Goal: Task Accomplishment & Management: Use online tool/utility

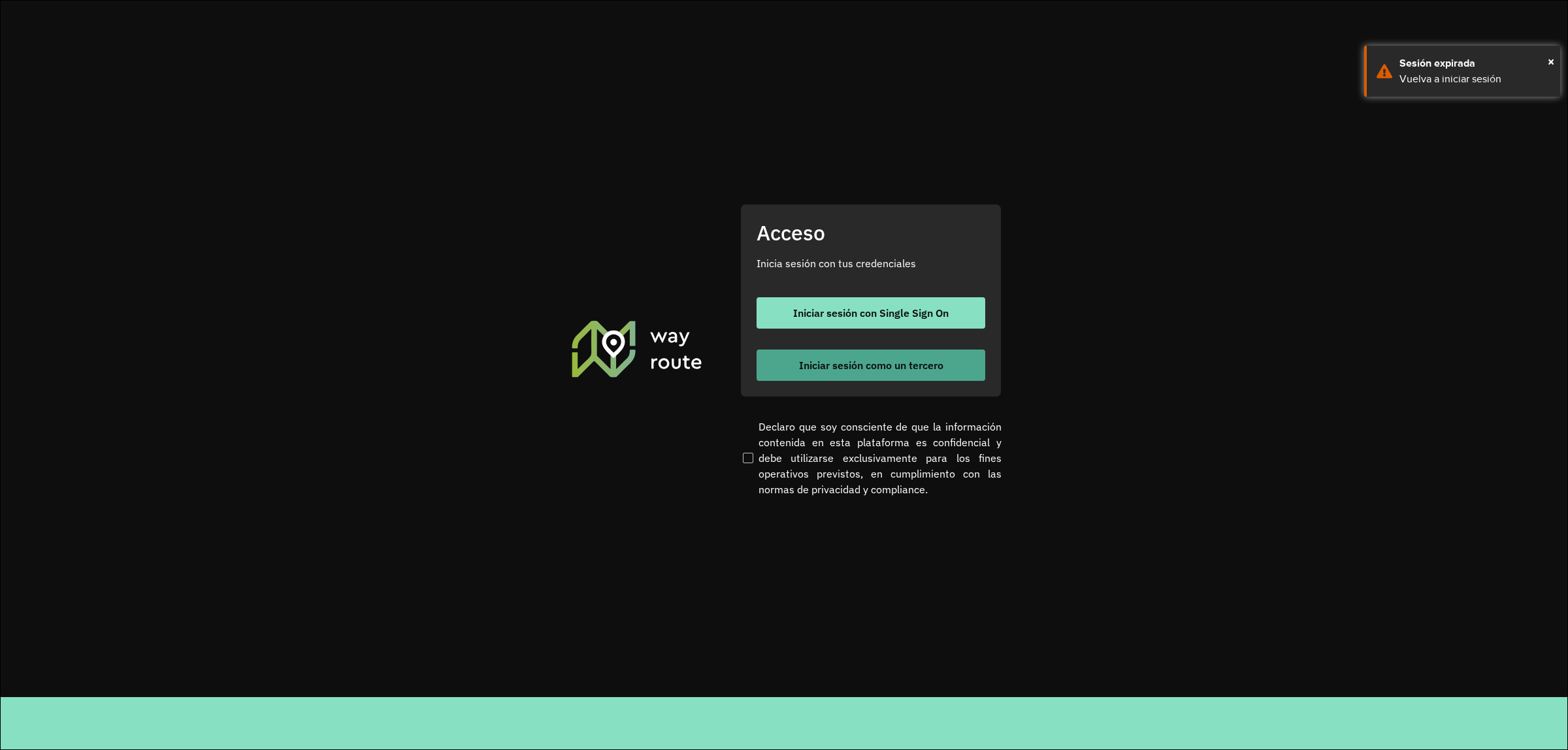
click at [922, 366] on span "Iniciar sesión como un tercero" at bounding box center [870, 365] width 144 height 11
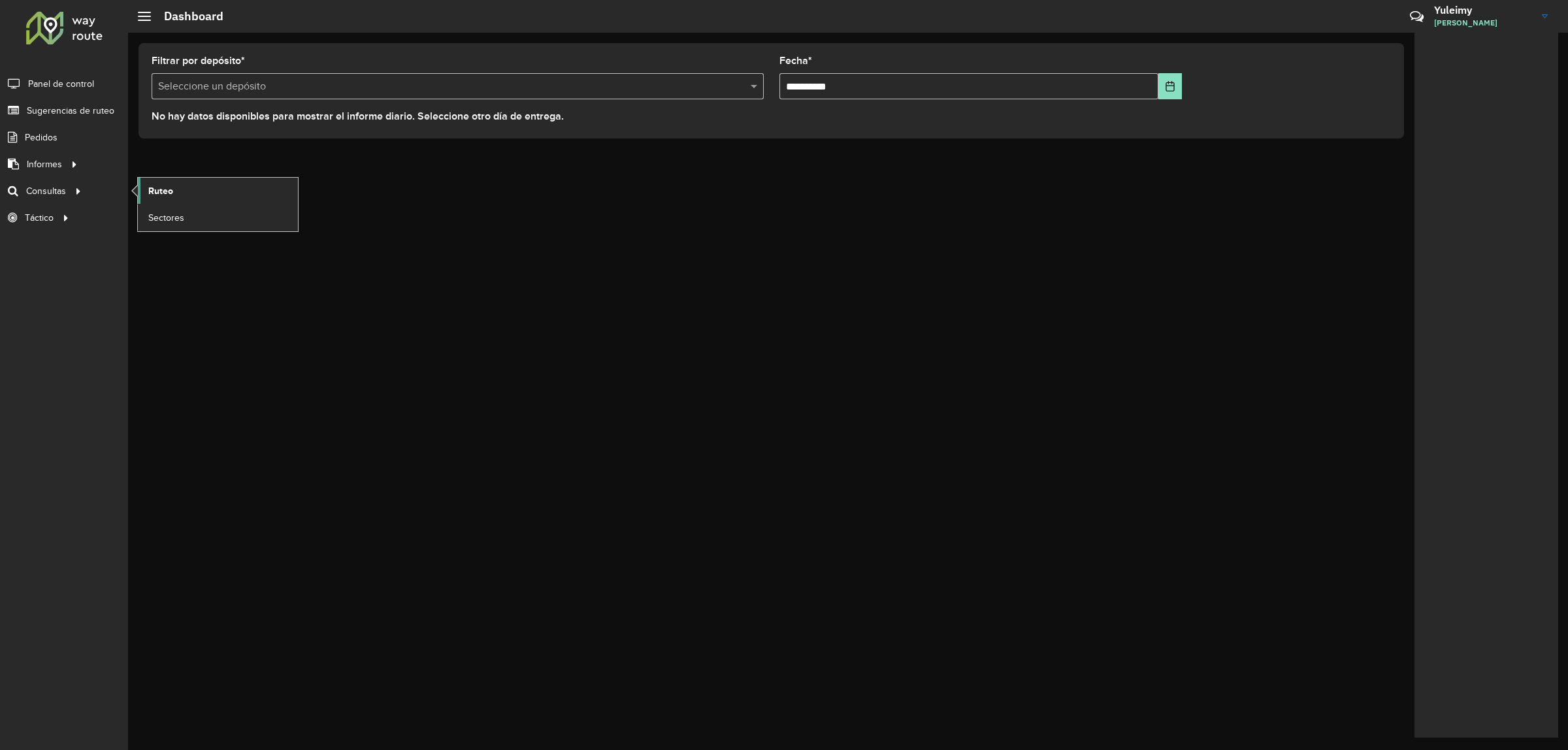
click at [145, 188] on link "Ruteo" at bounding box center [217, 191] width 160 height 26
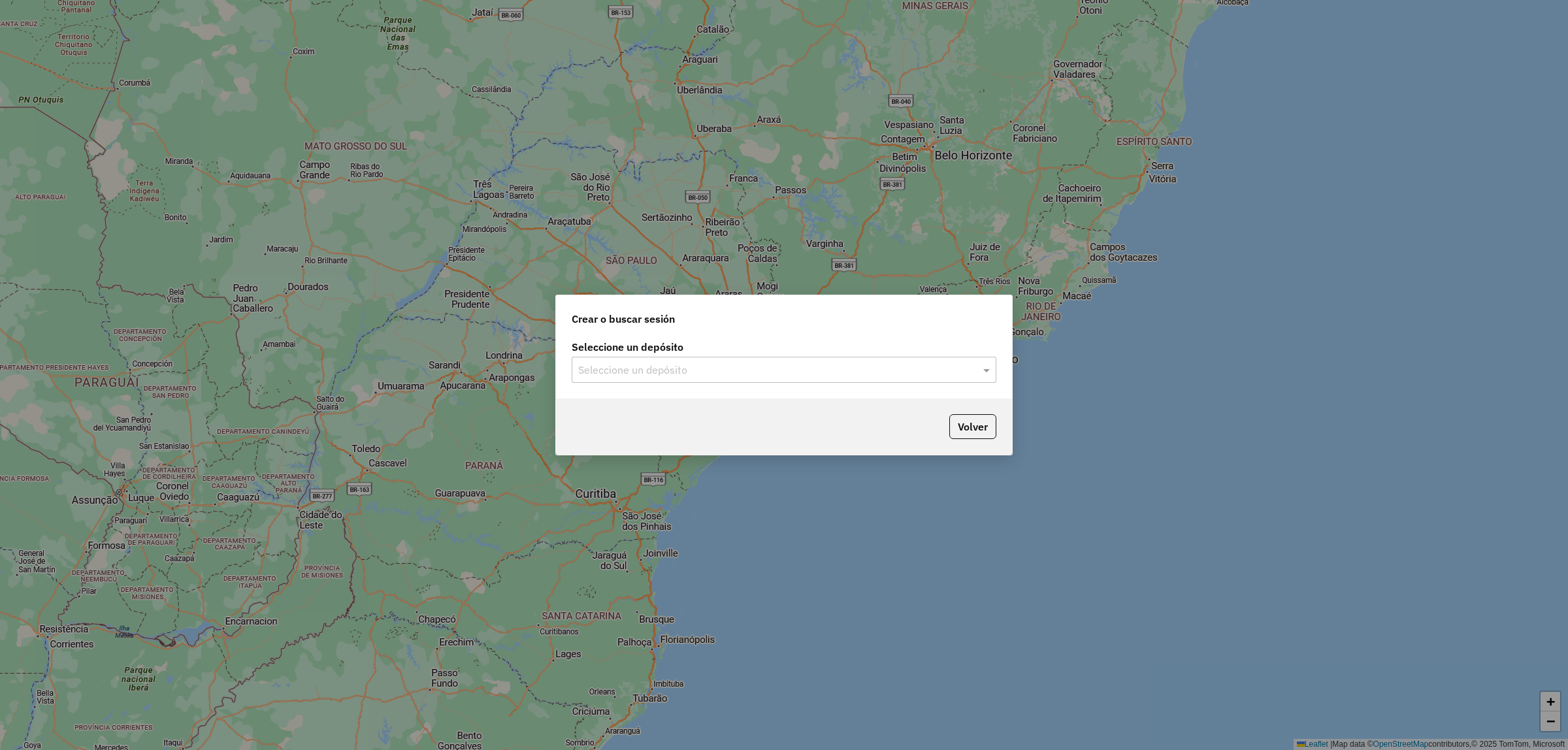
click at [666, 380] on div "Seleccione un depósito" at bounding box center [784, 369] width 425 height 26
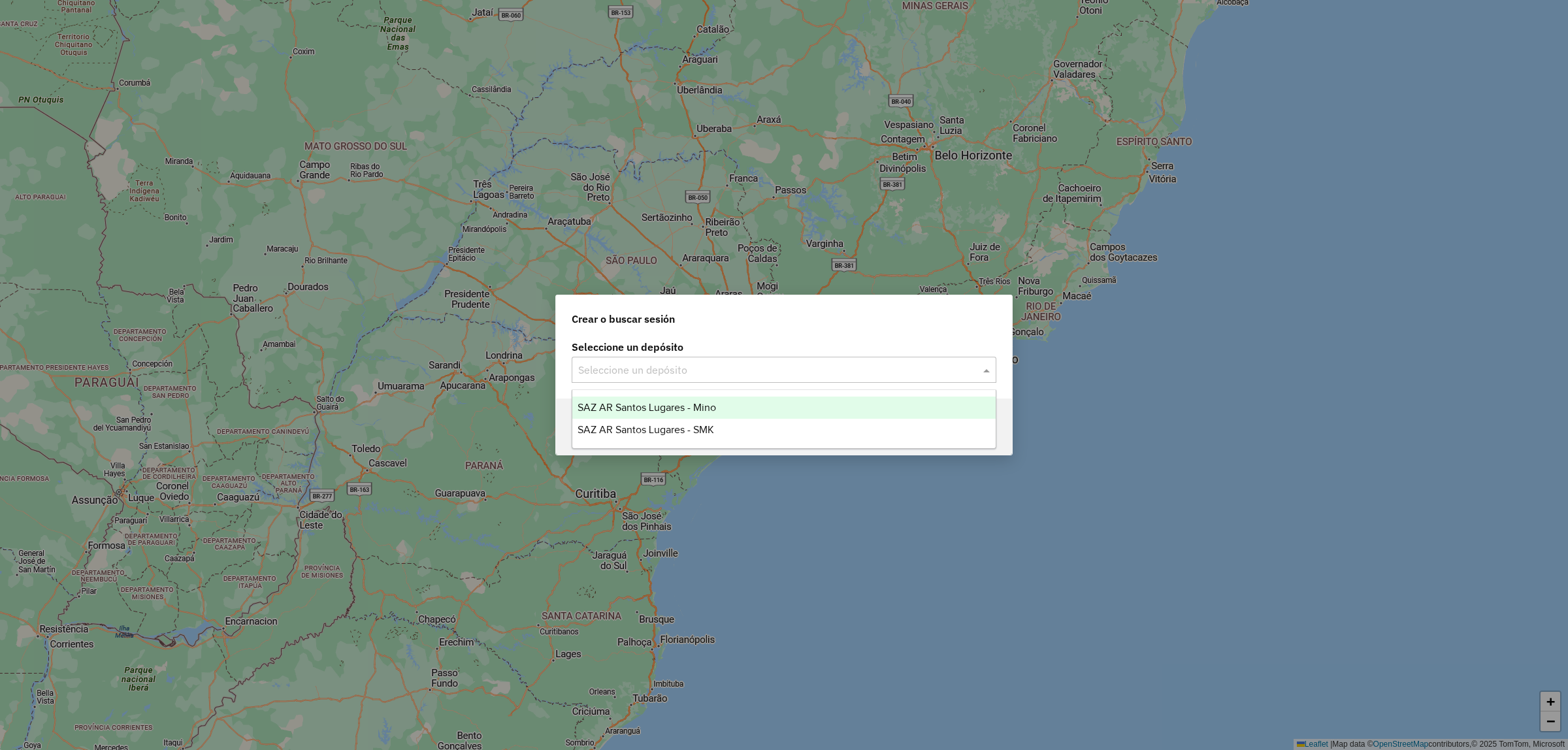
click at [663, 373] on input "text" at bounding box center [770, 371] width 385 height 15
click at [673, 402] on span "SAZ AR Santos Lugares - Mino" at bounding box center [647, 406] width 138 height 11
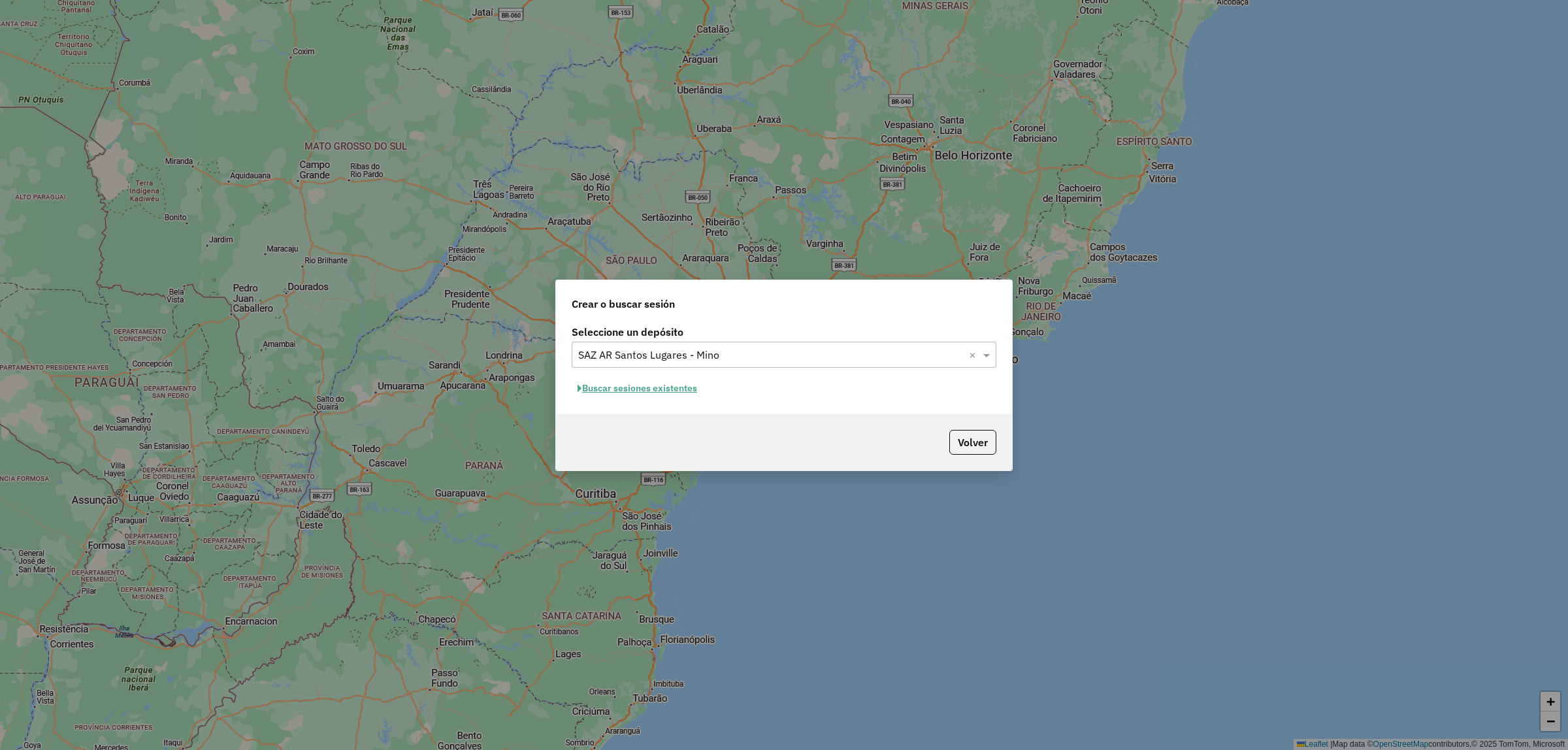
click at [634, 379] on button "Buscar sesiones existentes" at bounding box center [638, 388] width 132 height 20
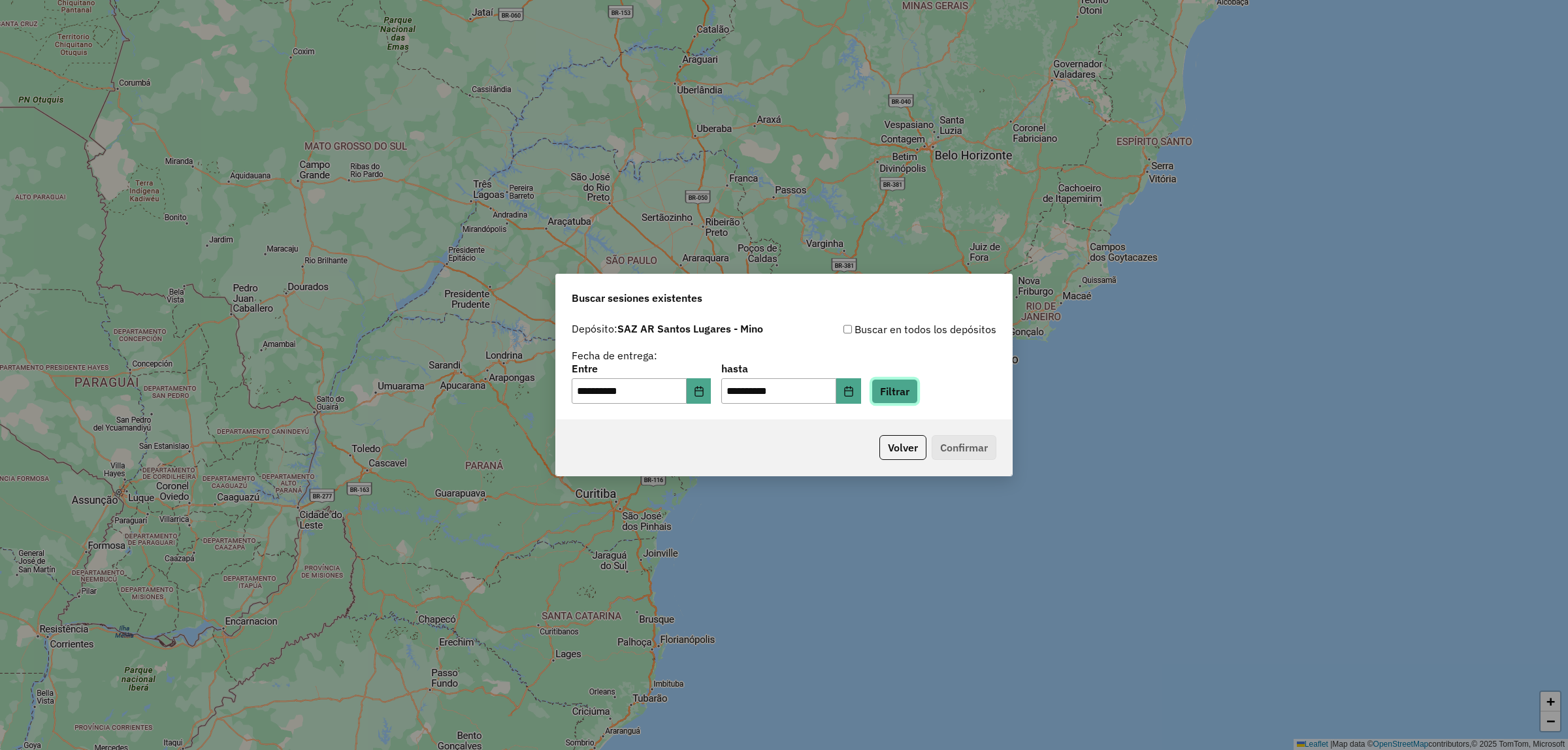
click at [902, 400] on button "Filtrar" at bounding box center [894, 391] width 46 height 25
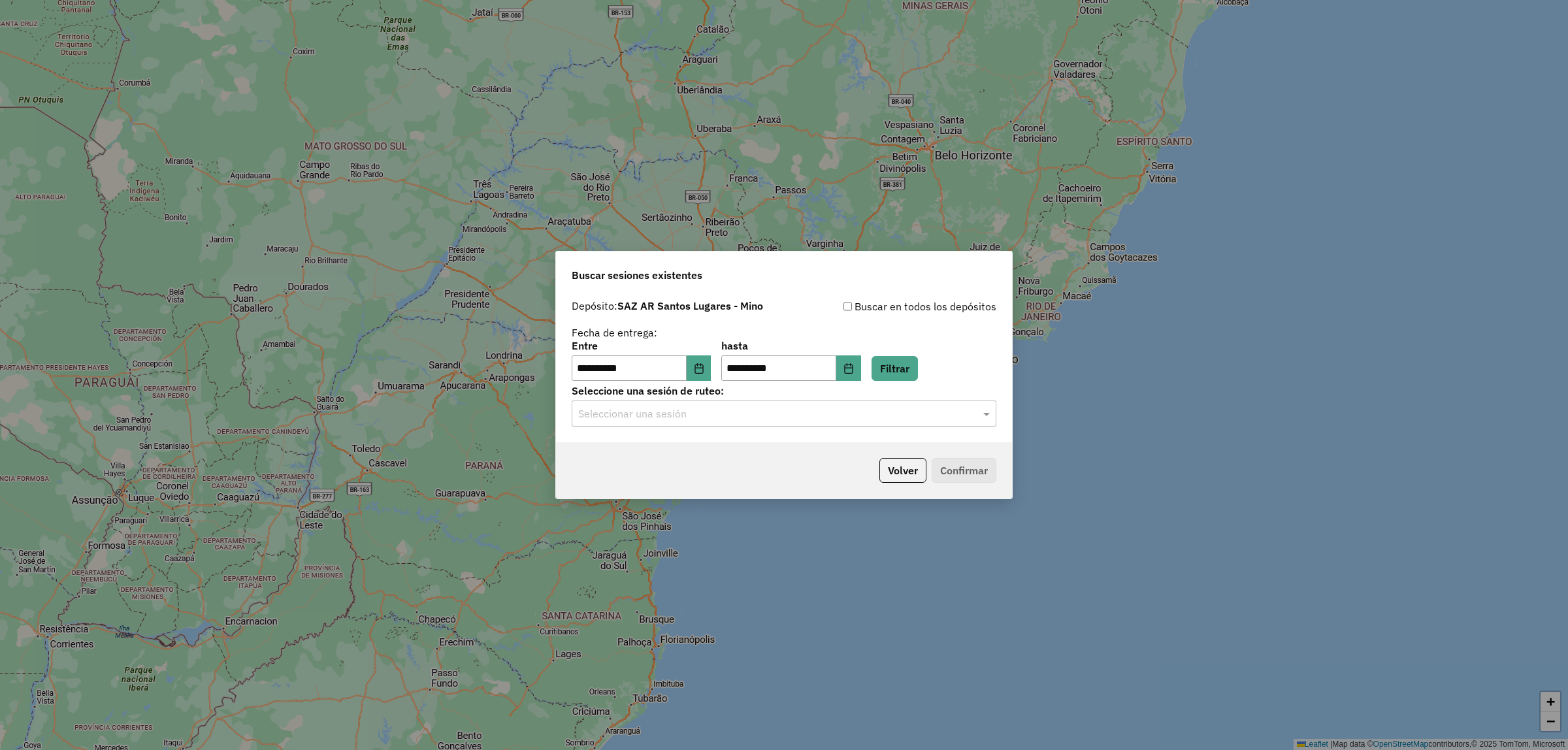
click at [843, 419] on input "text" at bounding box center [770, 414] width 385 height 15
click at [806, 451] on div "1231059 - 19/08/2025 17:38" at bounding box center [783, 452] width 423 height 22
click at [969, 472] on button "Confirmar" at bounding box center [963, 470] width 65 height 25
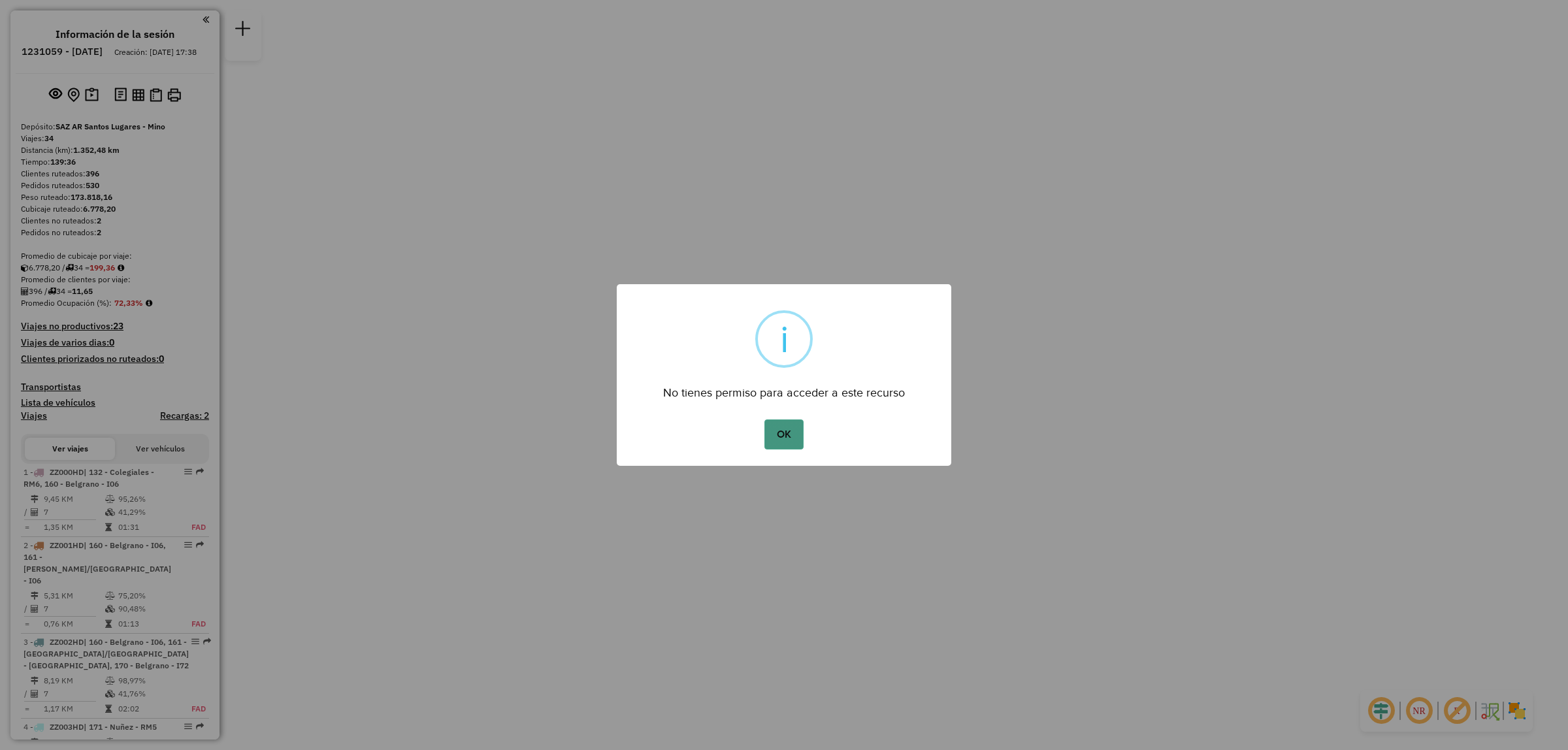
click at [775, 432] on button "OK" at bounding box center [784, 434] width 39 height 30
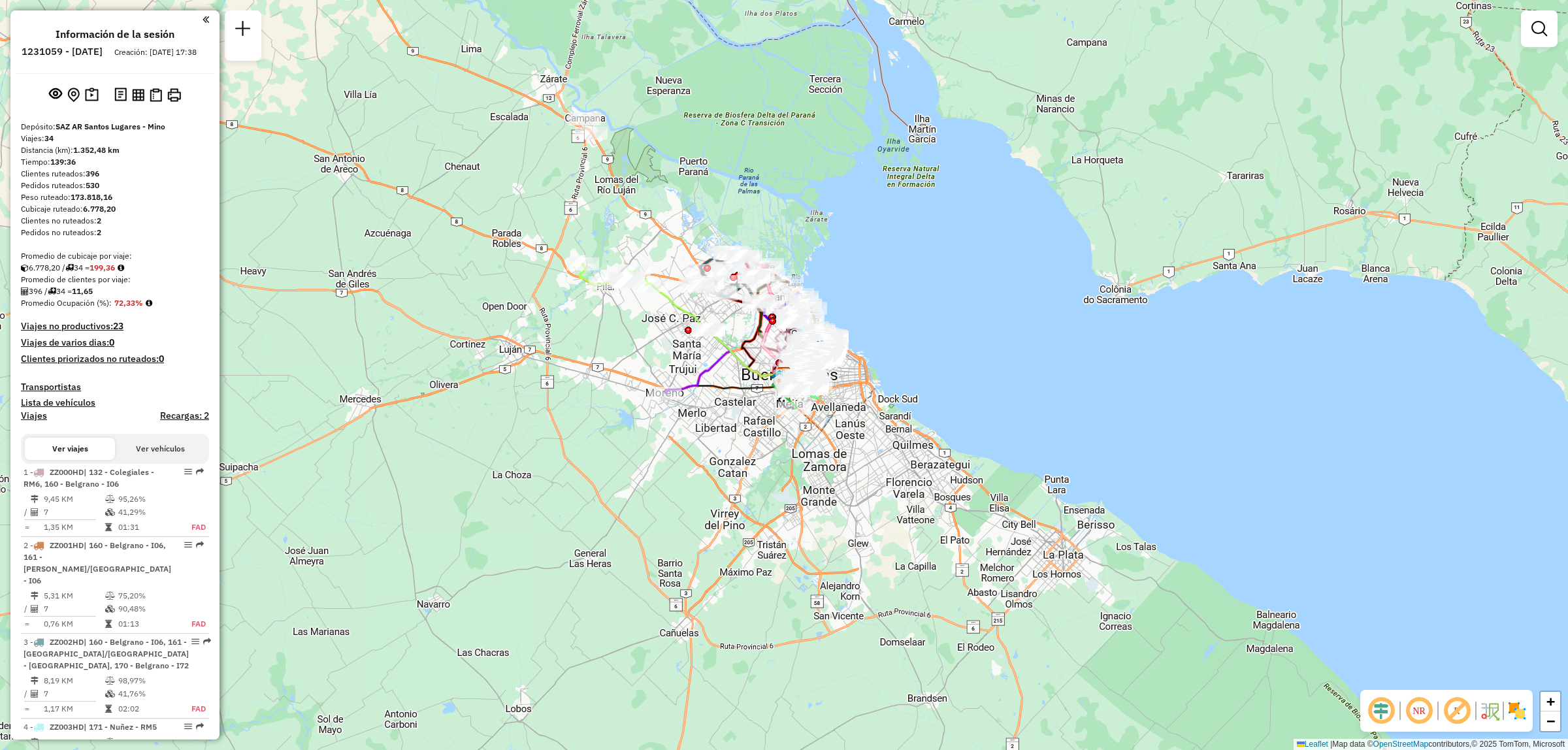
click at [1546, 45] on div at bounding box center [1539, 29] width 37 height 37
click at [1538, 33] on em at bounding box center [1539, 29] width 15 height 15
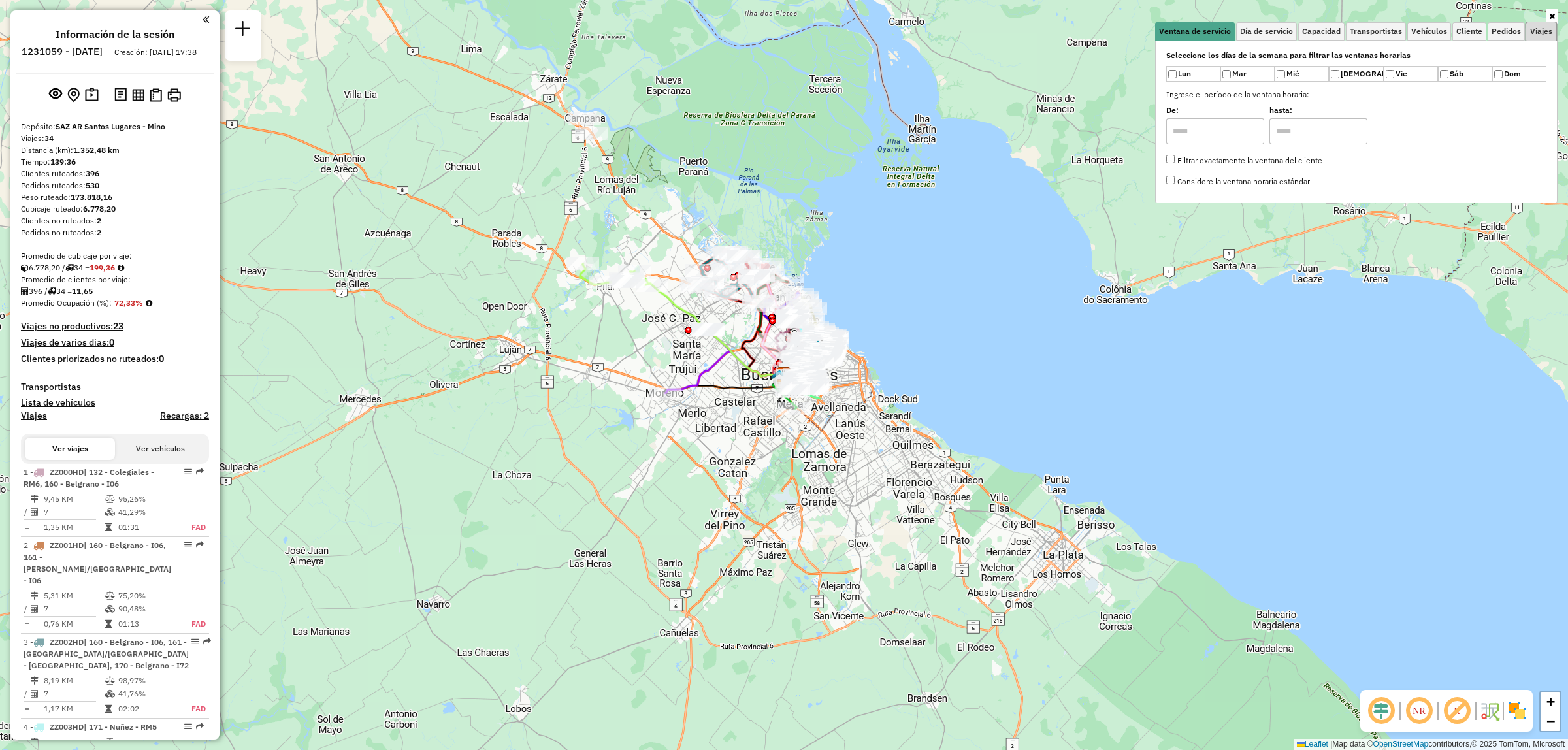
click at [1536, 33] on span "Viajes" at bounding box center [1541, 31] width 22 height 8
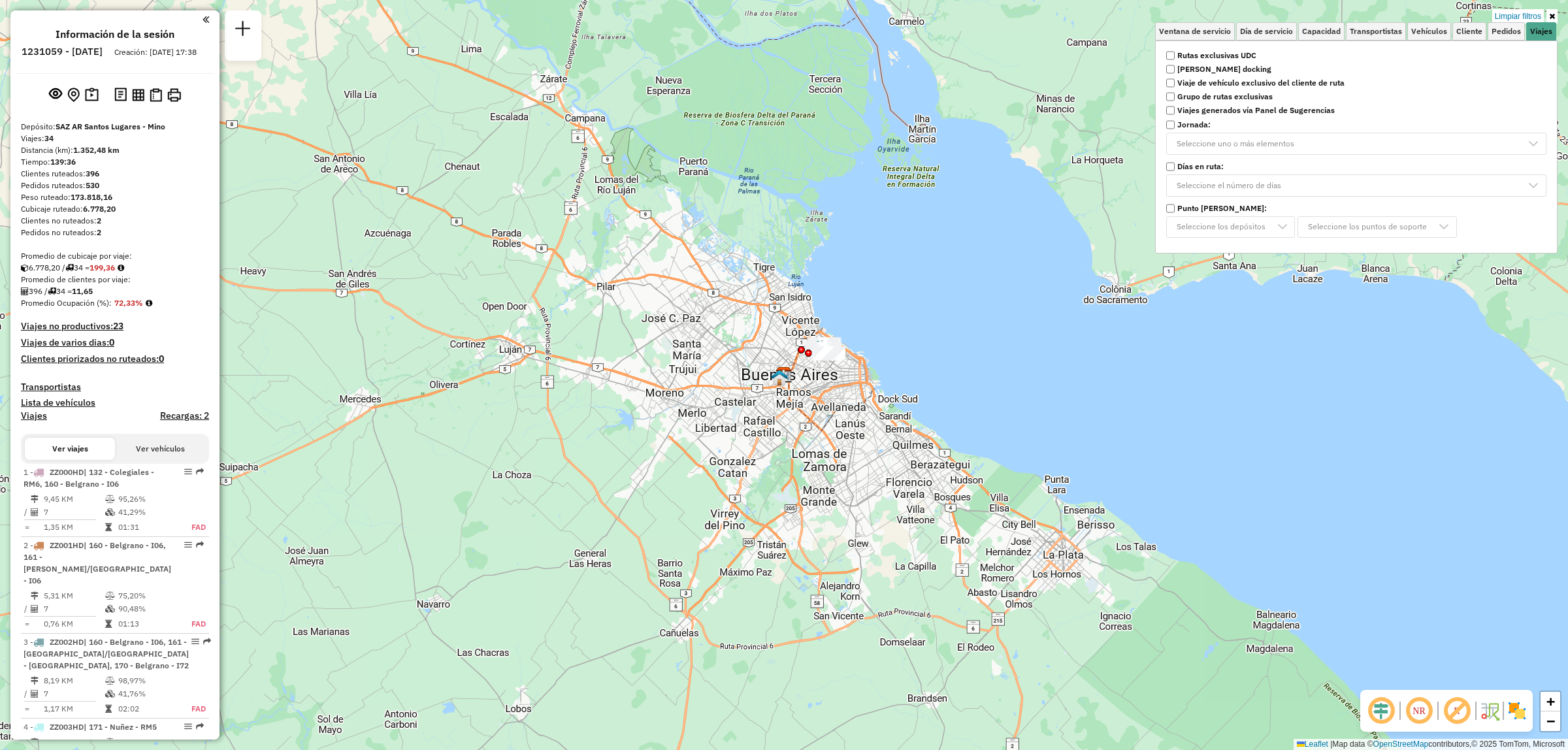
click at [942, 318] on div "Limpiar filtros Ventana de servicio Día de servicio Capacidad Transportistas Ve…" at bounding box center [784, 375] width 1568 height 750
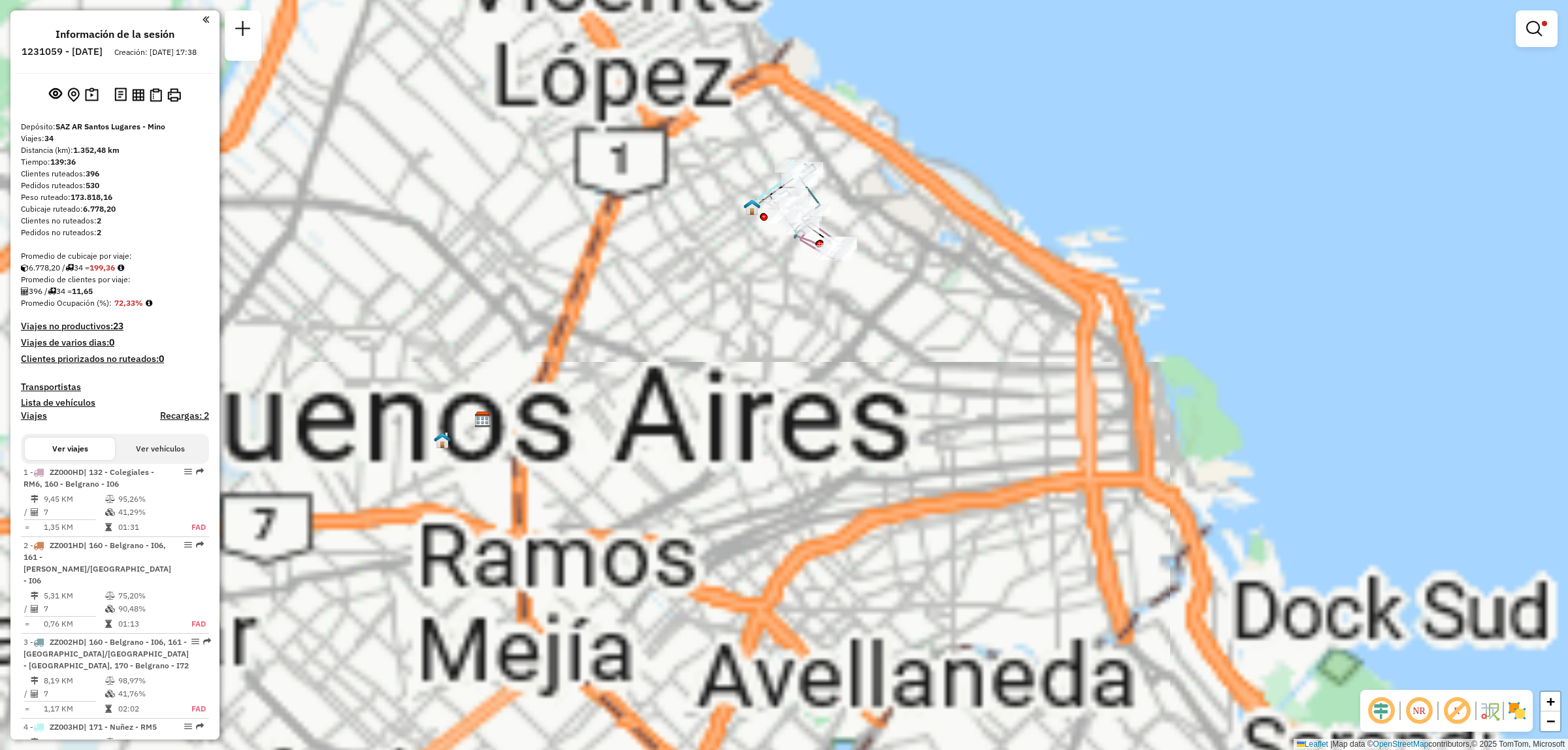
drag, startPoint x: 837, startPoint y: 323, endPoint x: 840, endPoint y: 413, distance: 90.0
click at [840, 413] on div "Limpiar filtros Ventana de servicio Día de servicio Capacidad Transportistas Ve…" at bounding box center [784, 375] width 1568 height 750
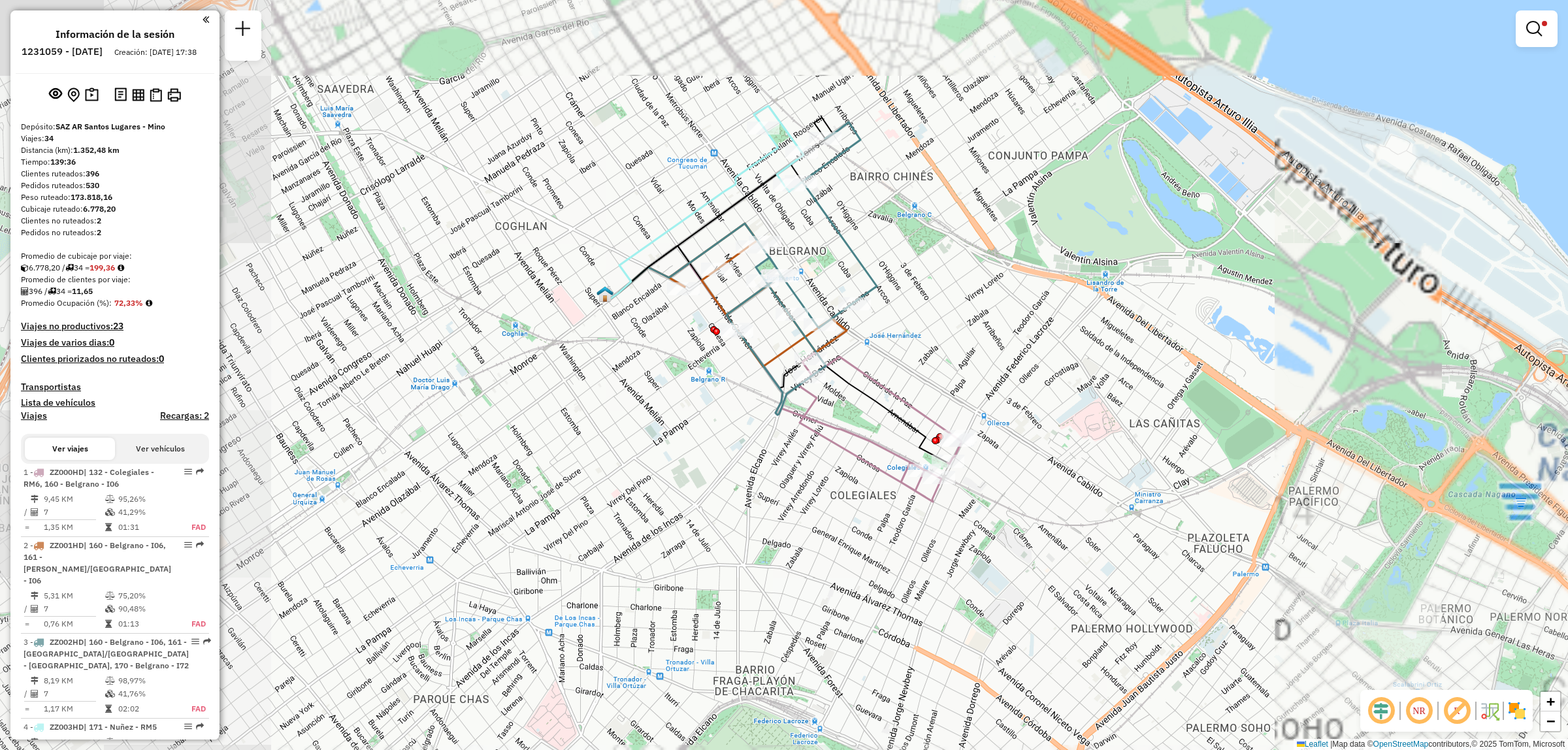
drag, startPoint x: 758, startPoint y: 321, endPoint x: 766, endPoint y: 389, distance: 68.5
click at [765, 387] on icon at bounding box center [800, 268] width 150 height 292
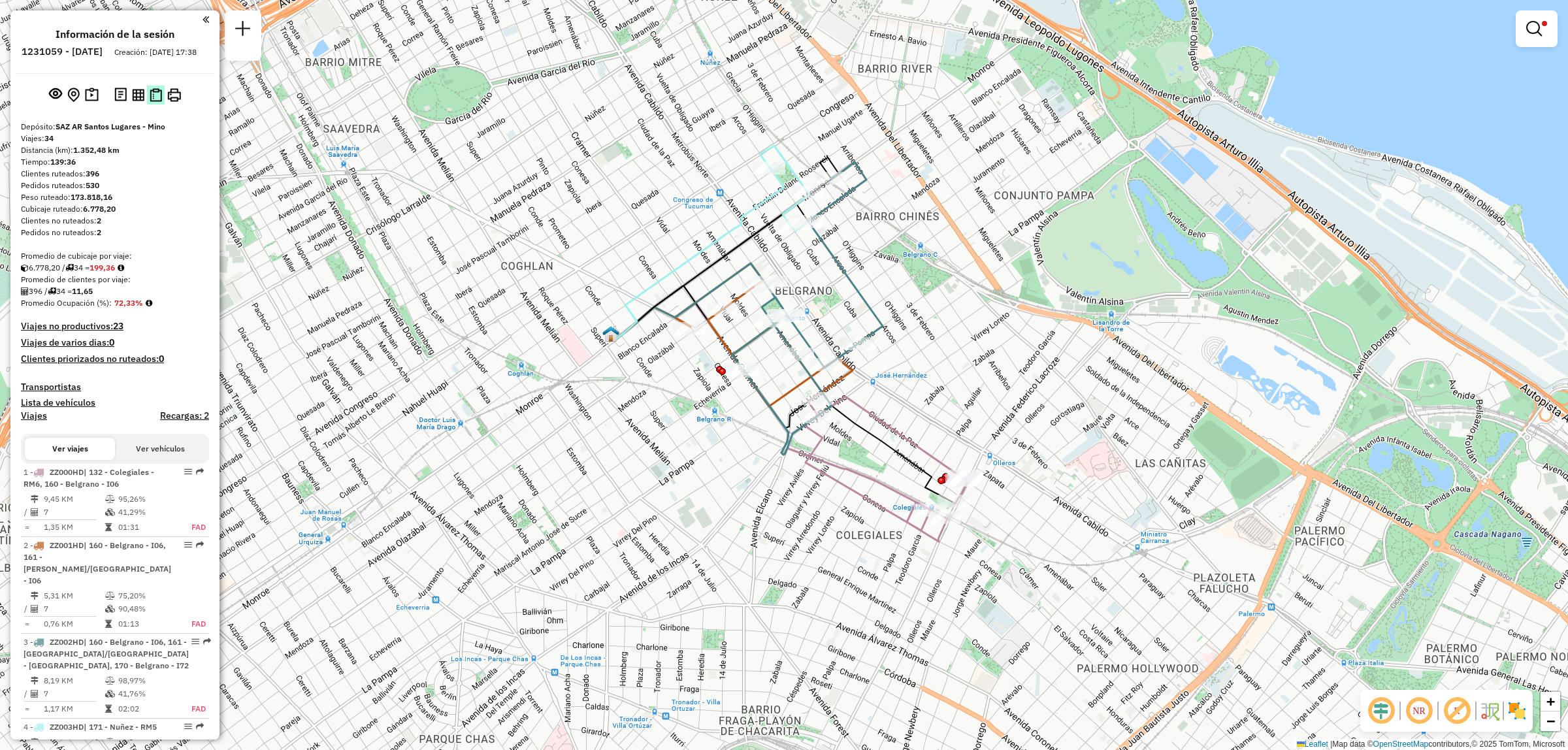
click at [150, 100] on img at bounding box center [156, 95] width 13 height 14
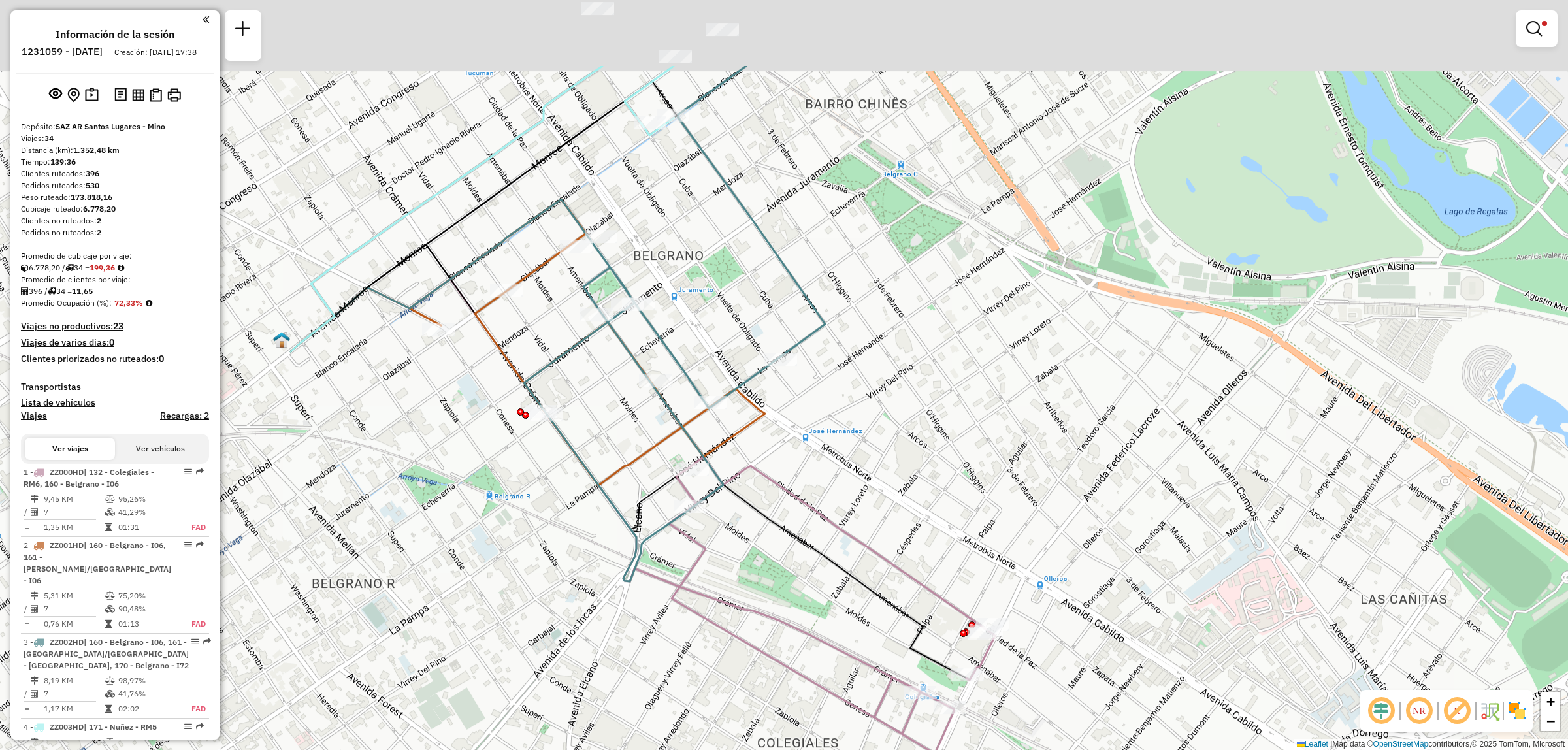
drag, startPoint x: 895, startPoint y: 415, endPoint x: 915, endPoint y: 563, distance: 149.3
click at [915, 563] on div "Limpiar filtros Ventana de servicio Día de servicio Capacidad Transportistas Ve…" at bounding box center [784, 375] width 1568 height 750
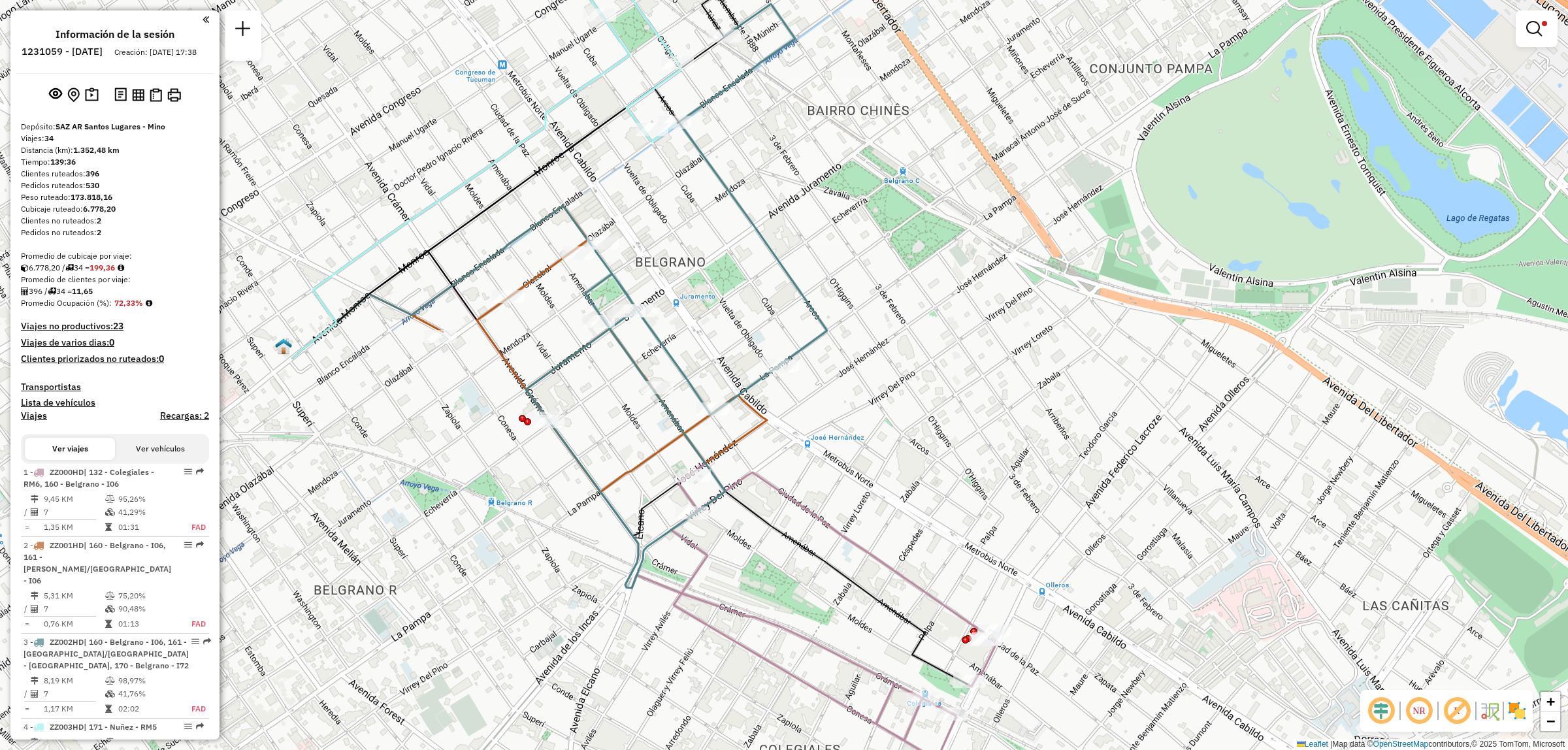
click at [941, 576] on div "Ruta 1 - Placa ZZ000HD 0000301770 - PACHECO PACHECO HUGO Ruta 1 - Placa ZZ000HD…" at bounding box center [784, 375] width 1568 height 750
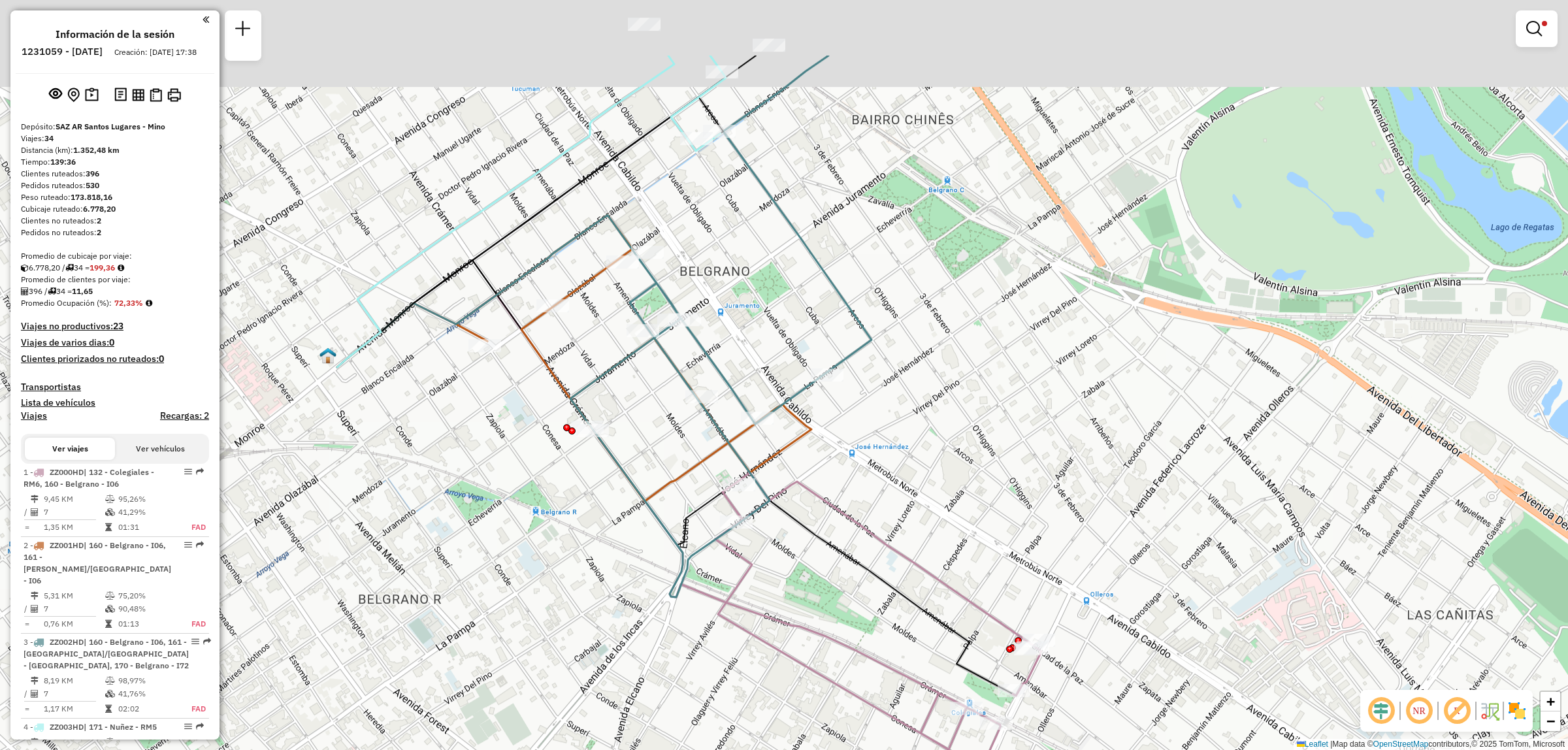
drag, startPoint x: 887, startPoint y: 479, endPoint x: 909, endPoint y: 605, distance: 127.9
click at [909, 605] on icon at bounding box center [675, 477] width 676 height 434
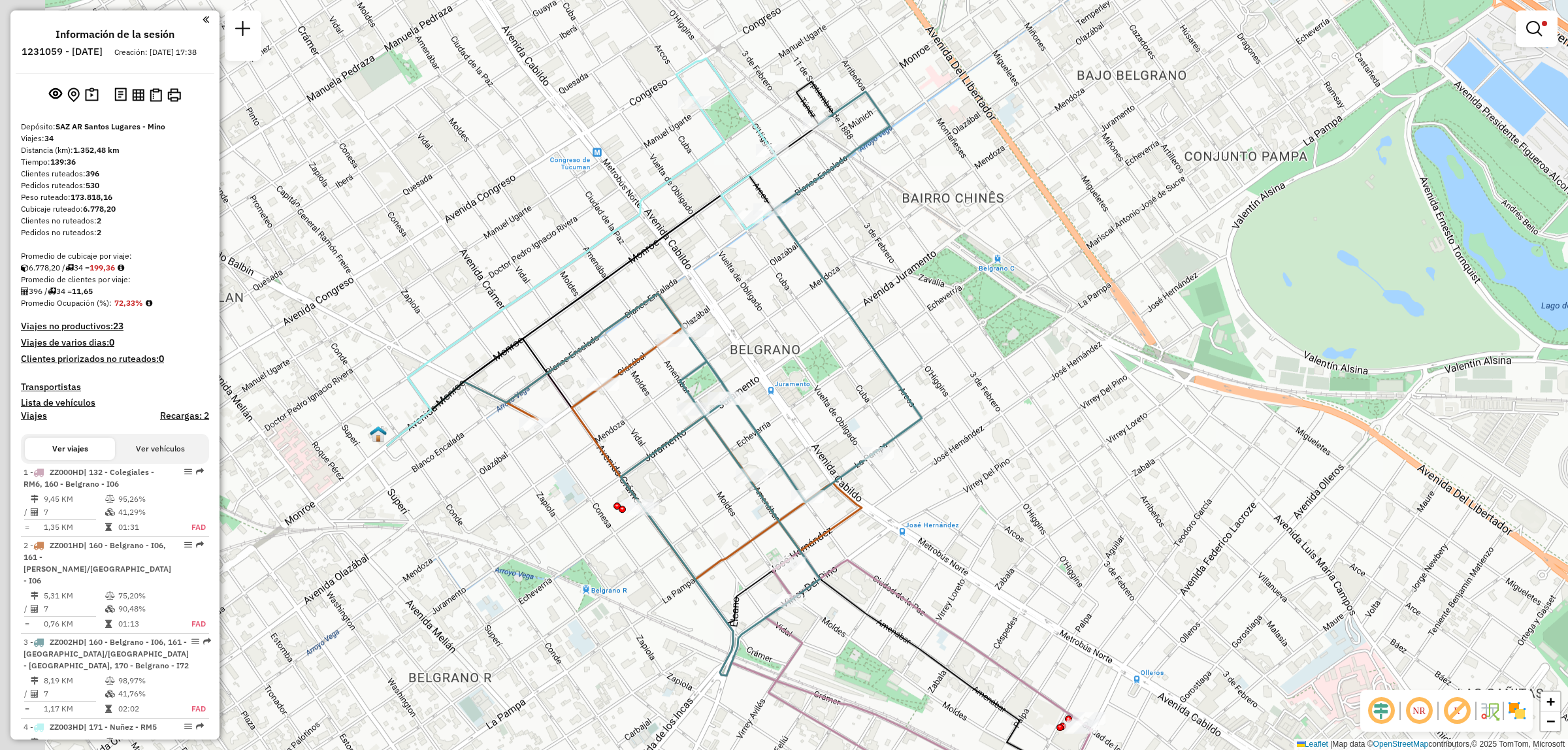
drag, startPoint x: 831, startPoint y: 543, endPoint x: 863, endPoint y: 573, distance: 43.9
click at [863, 573] on icon at bounding box center [928, 700] width 326 height 298
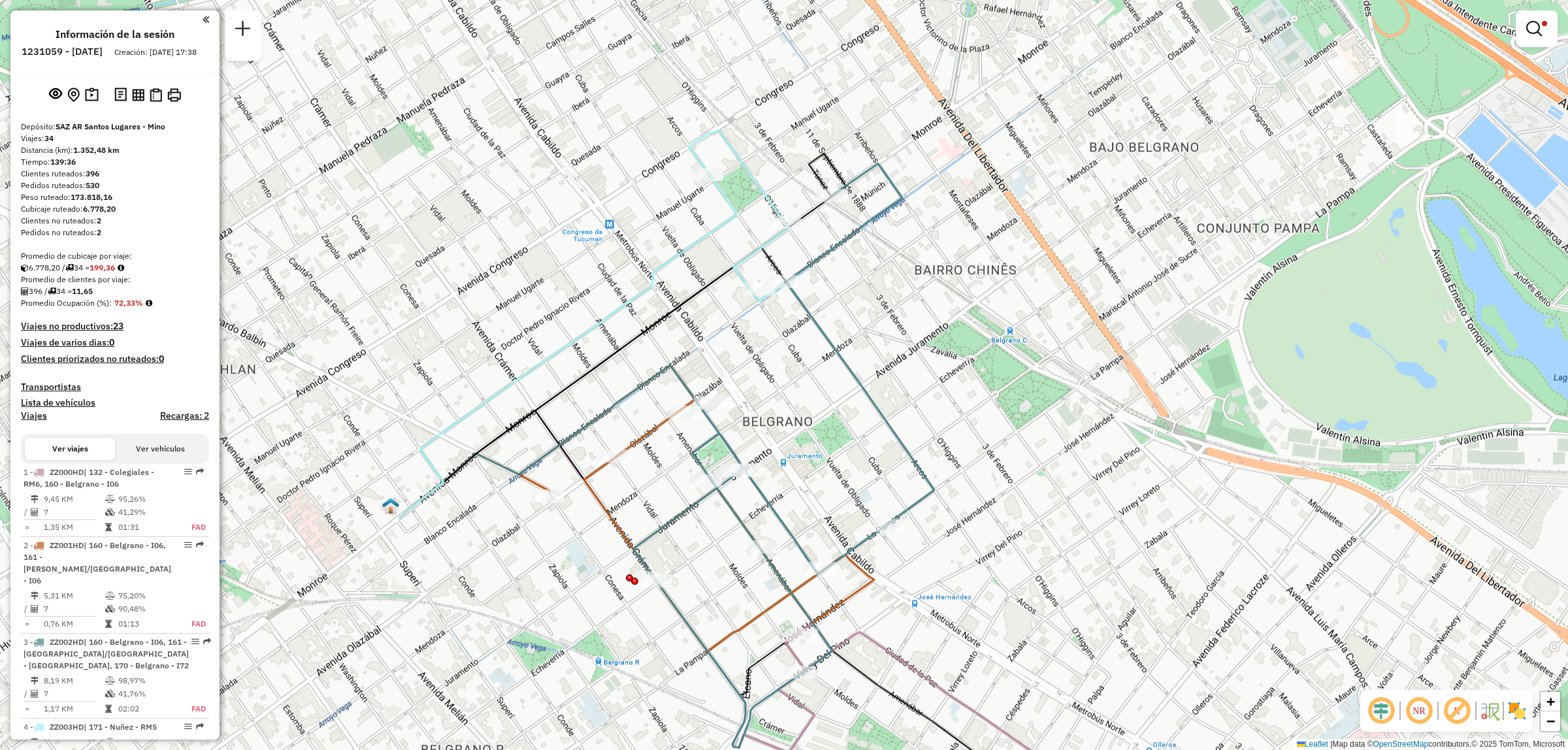
drag, startPoint x: 887, startPoint y: 551, endPoint x: 885, endPoint y: 615, distance: 64.0
click at [885, 615] on div "Limpiar filtros Ventana de servicio Día de servicio Capacidad Transportistas Ve…" at bounding box center [784, 375] width 1568 height 750
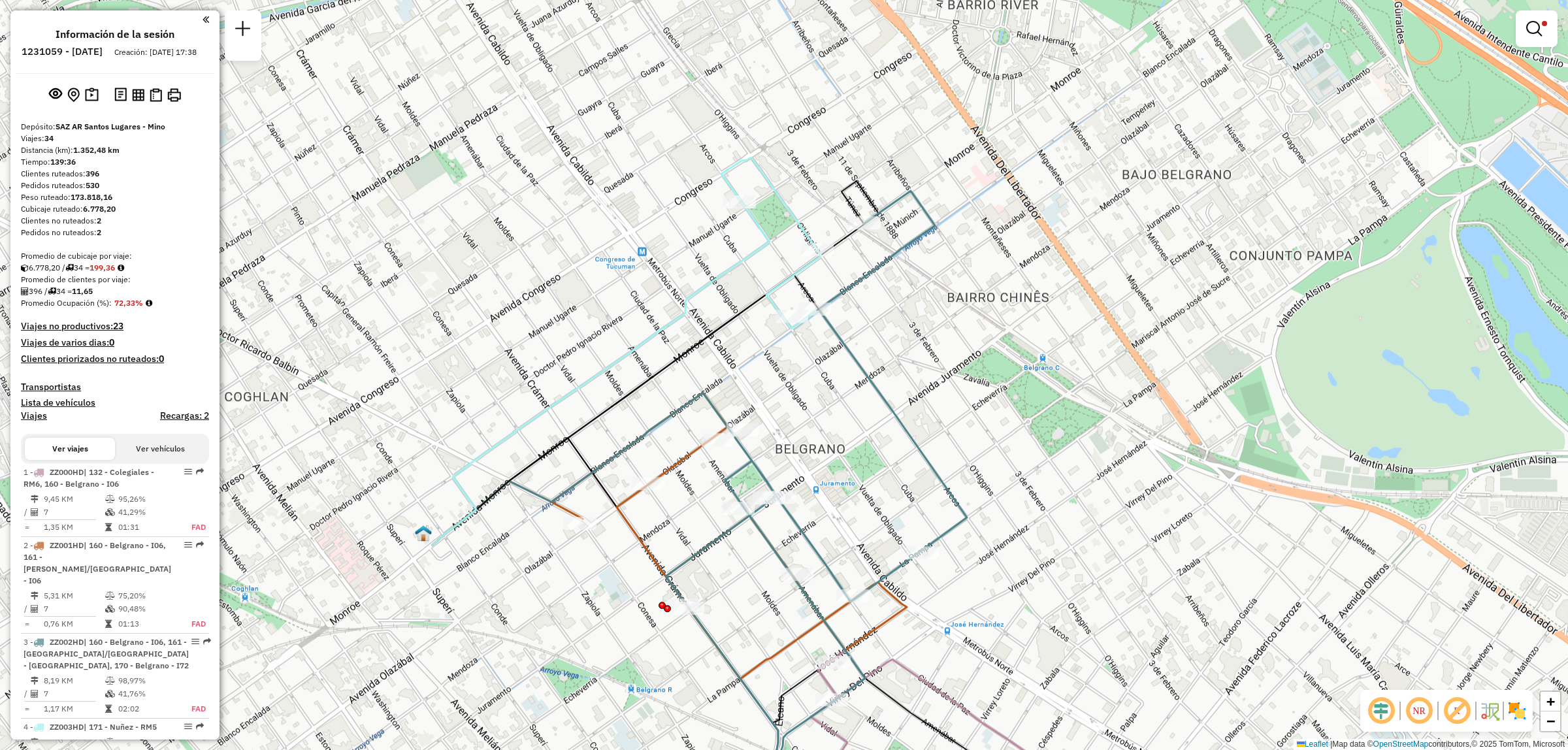
drag, startPoint x: 889, startPoint y: 583, endPoint x: 895, endPoint y: 647, distance: 64.3
click at [895, 647] on div "Limpiar filtros Ventana de servicio Día de servicio Capacidad Transportistas Ve…" at bounding box center [784, 375] width 1568 height 750
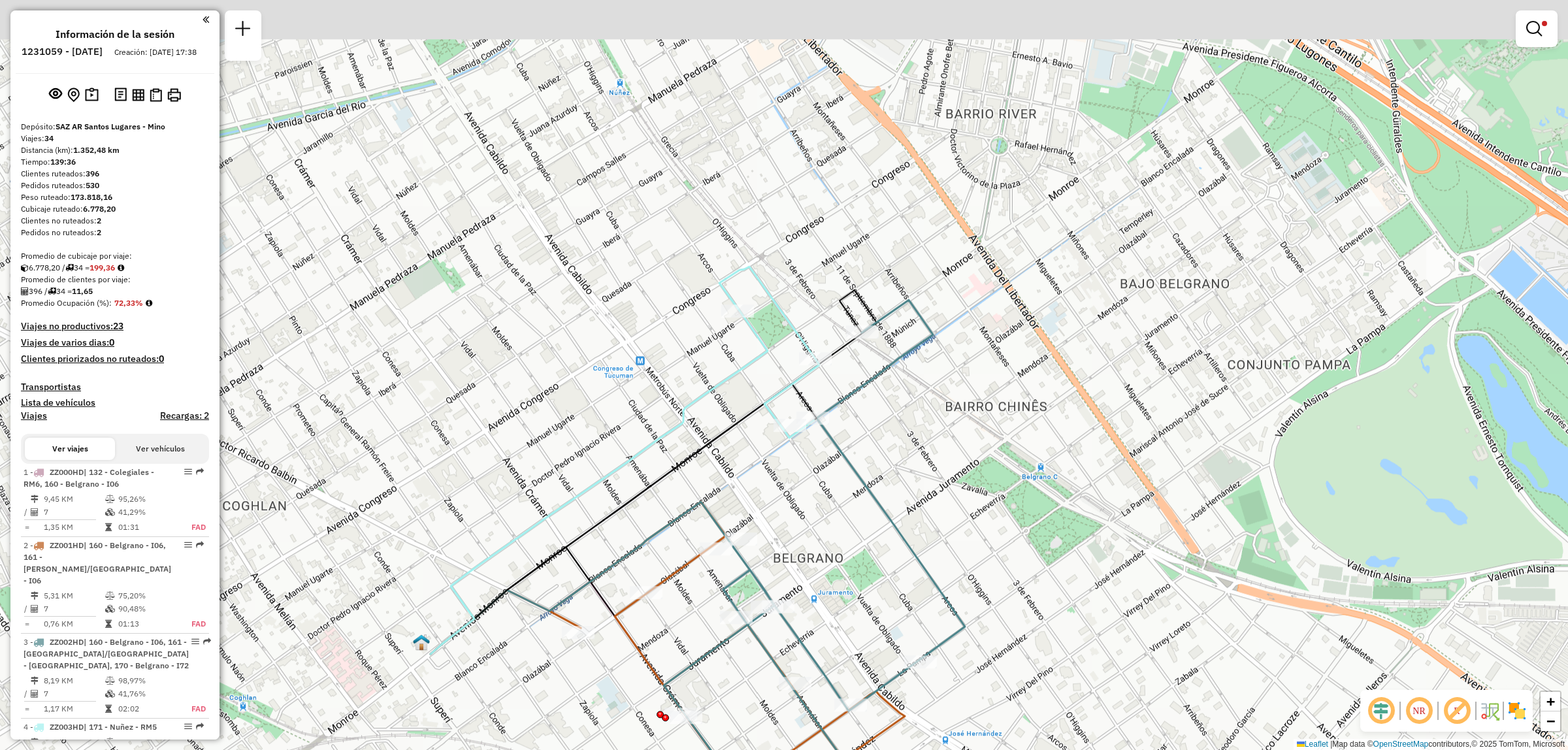
drag, startPoint x: 804, startPoint y: 470, endPoint x: 807, endPoint y: 526, distance: 56.1
click at [807, 526] on div "Limpiar filtros Ventana de servicio Día de servicio Capacidad Transportistas Ve…" at bounding box center [784, 375] width 1568 height 750
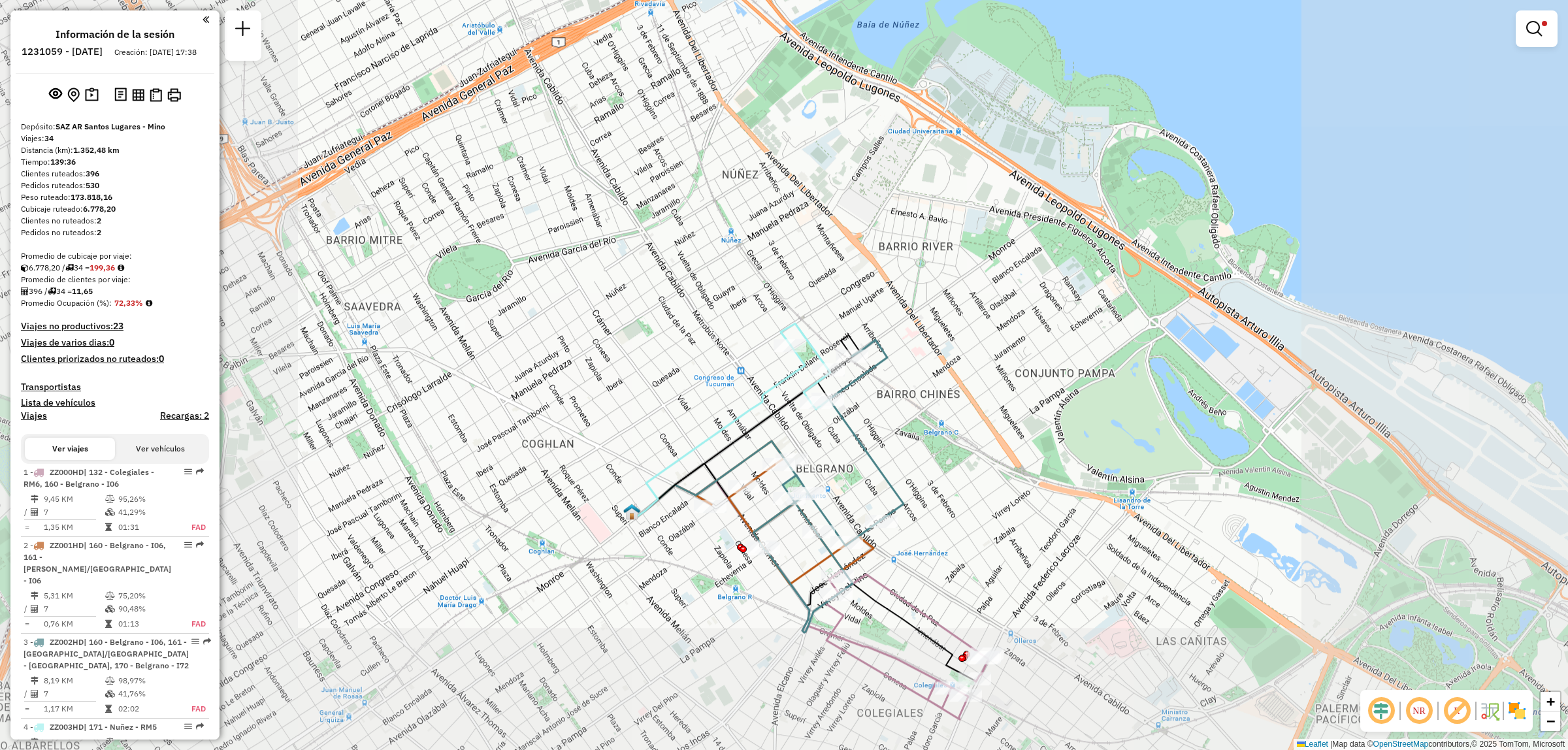
drag, startPoint x: 913, startPoint y: 601, endPoint x: 857, endPoint y: 503, distance: 112.9
click at [860, 449] on div "Ruta 3 - Placa ZZ002HD 0000168645 - Ciarlo Alejo Argentino Limpiar filtros Vent…" at bounding box center [784, 375] width 1568 height 750
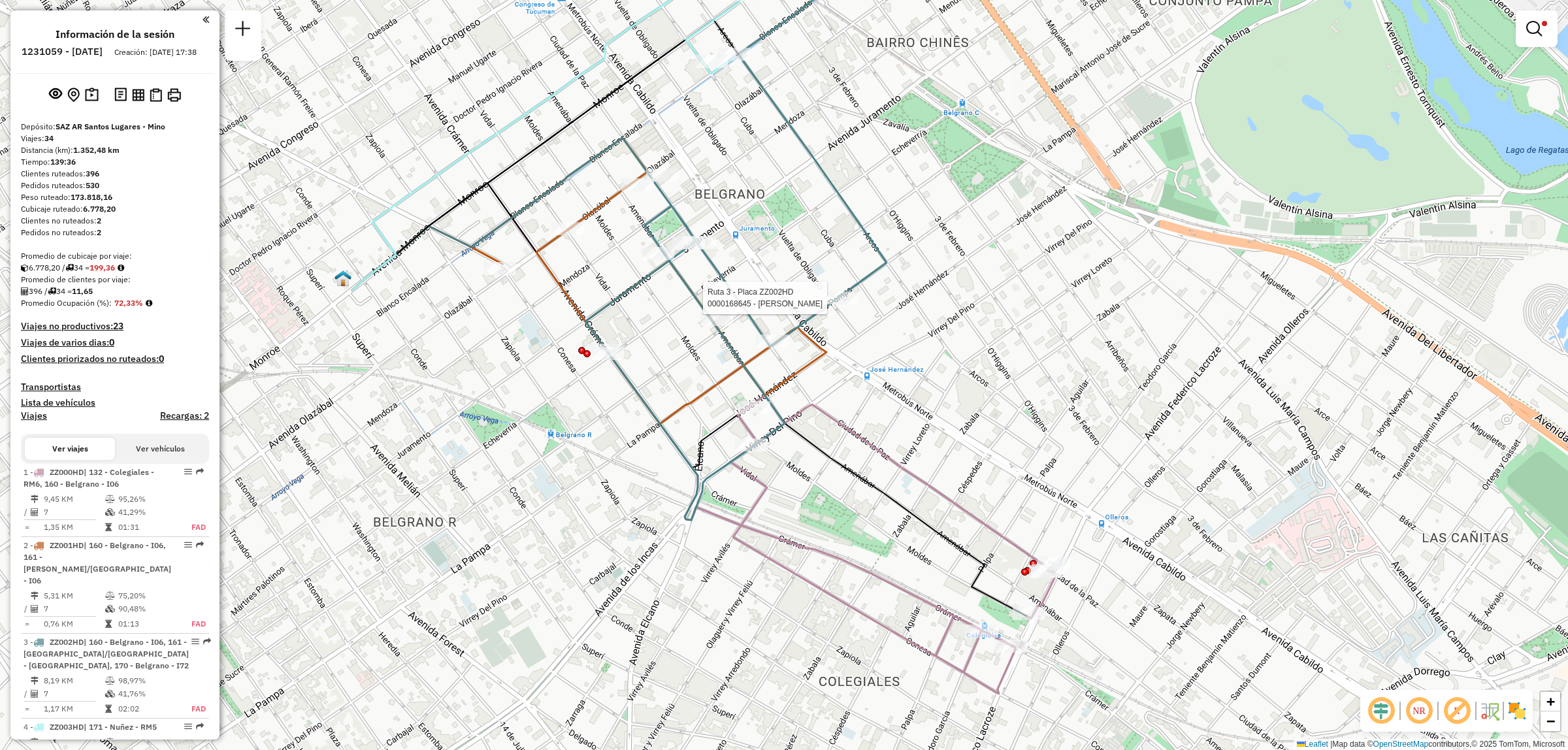
click at [841, 379] on div "Ruta 3 - Placa ZZ002HD 0000168645 - Ciarlo Alejo Argentino Limpiar filtros Vent…" at bounding box center [784, 375] width 1568 height 750
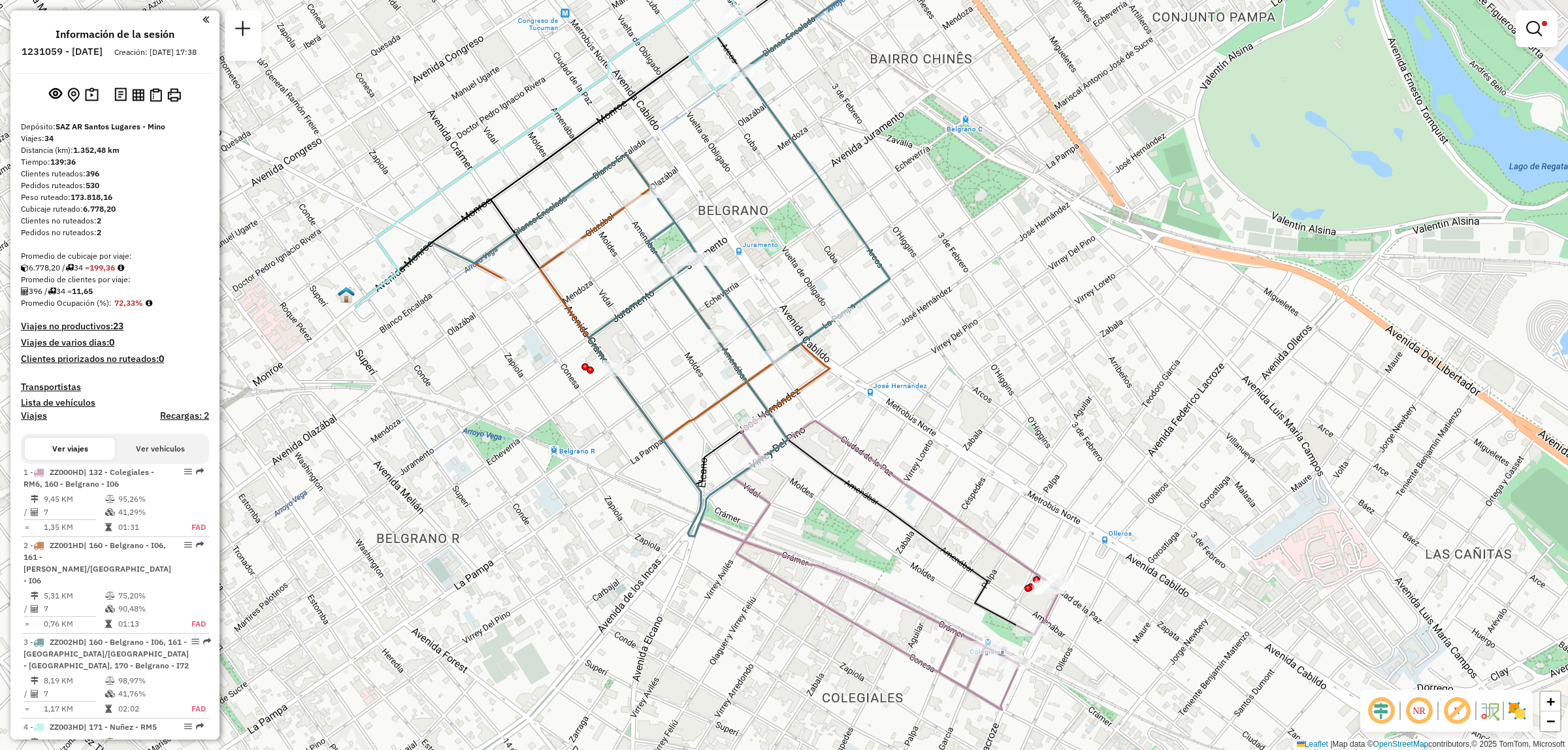
drag, startPoint x: 660, startPoint y: 327, endPoint x: 680, endPoint y: 463, distance: 137.5
click at [678, 468] on div "Limpiar filtros Ventana de servicio Día de servicio Capacidad Transportistas Ve…" at bounding box center [784, 375] width 1568 height 750
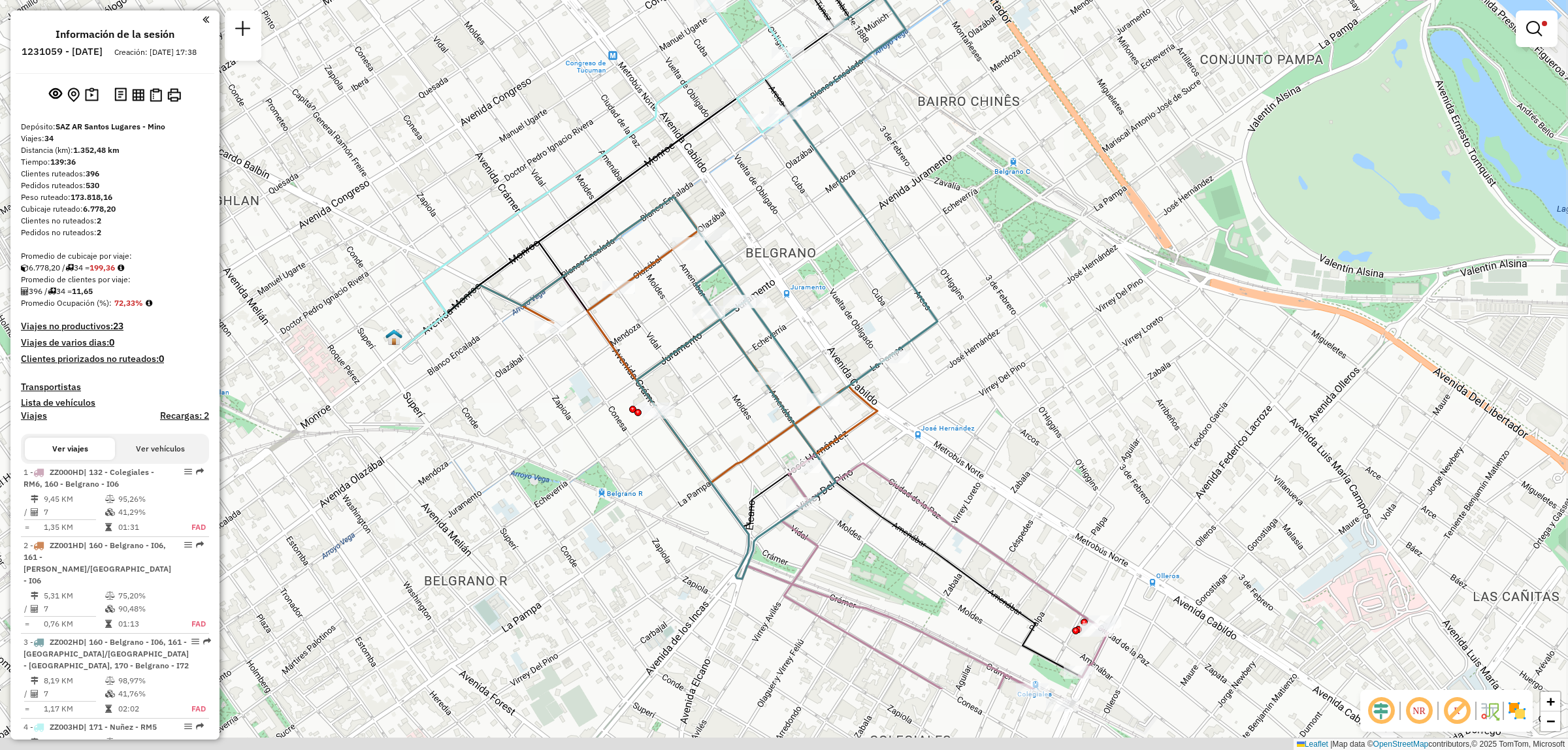
drag, startPoint x: 744, startPoint y: 598, endPoint x: 737, endPoint y: 459, distance: 139.2
click at [737, 459] on icon at bounding box center [699, 340] width 355 height 286
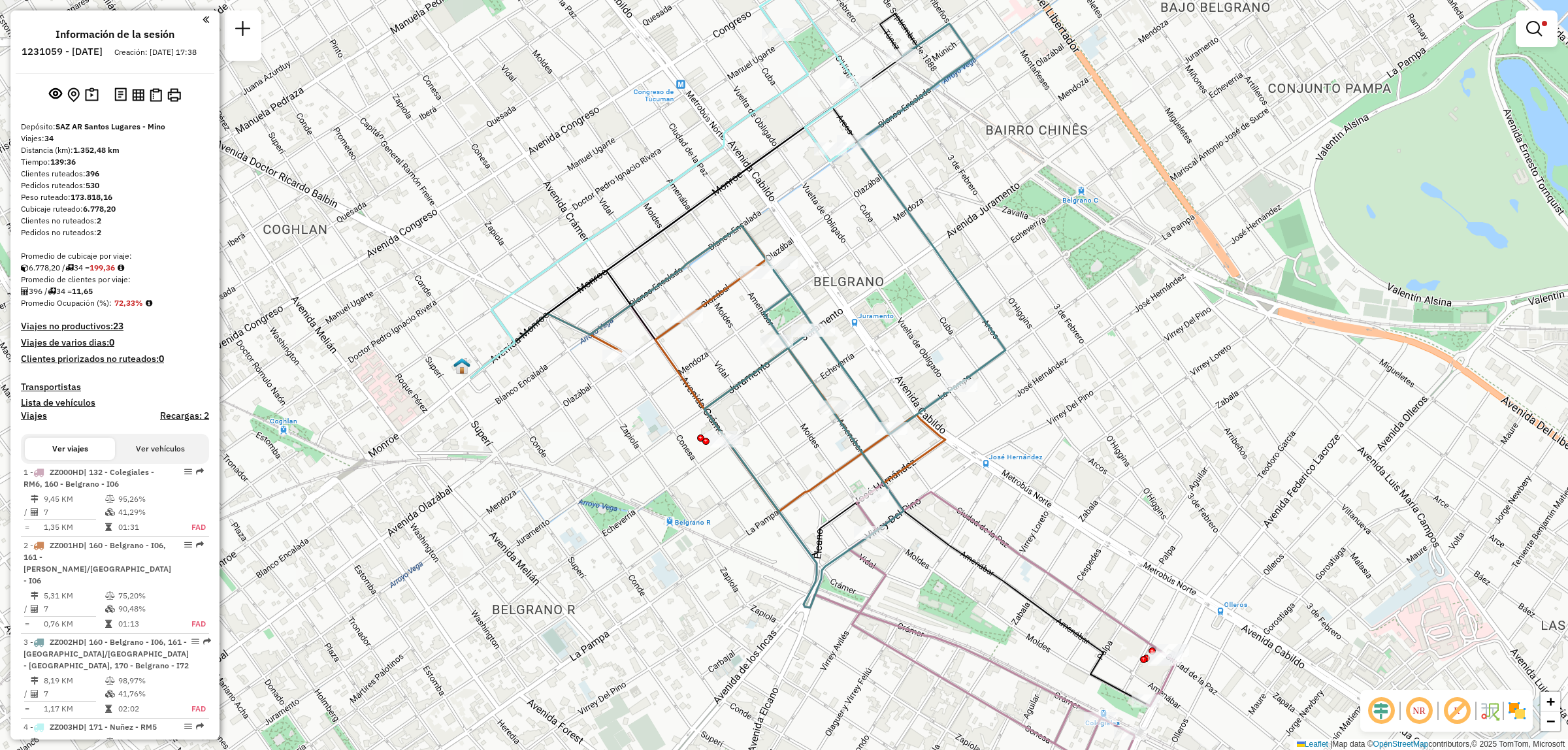
drag, startPoint x: 739, startPoint y: 427, endPoint x: 760, endPoint y: 451, distance: 31.9
click at [760, 451] on div "Limpiar filtros Ventana de servicio Día de servicio Capacidad Transportistas Ve…" at bounding box center [784, 375] width 1568 height 750
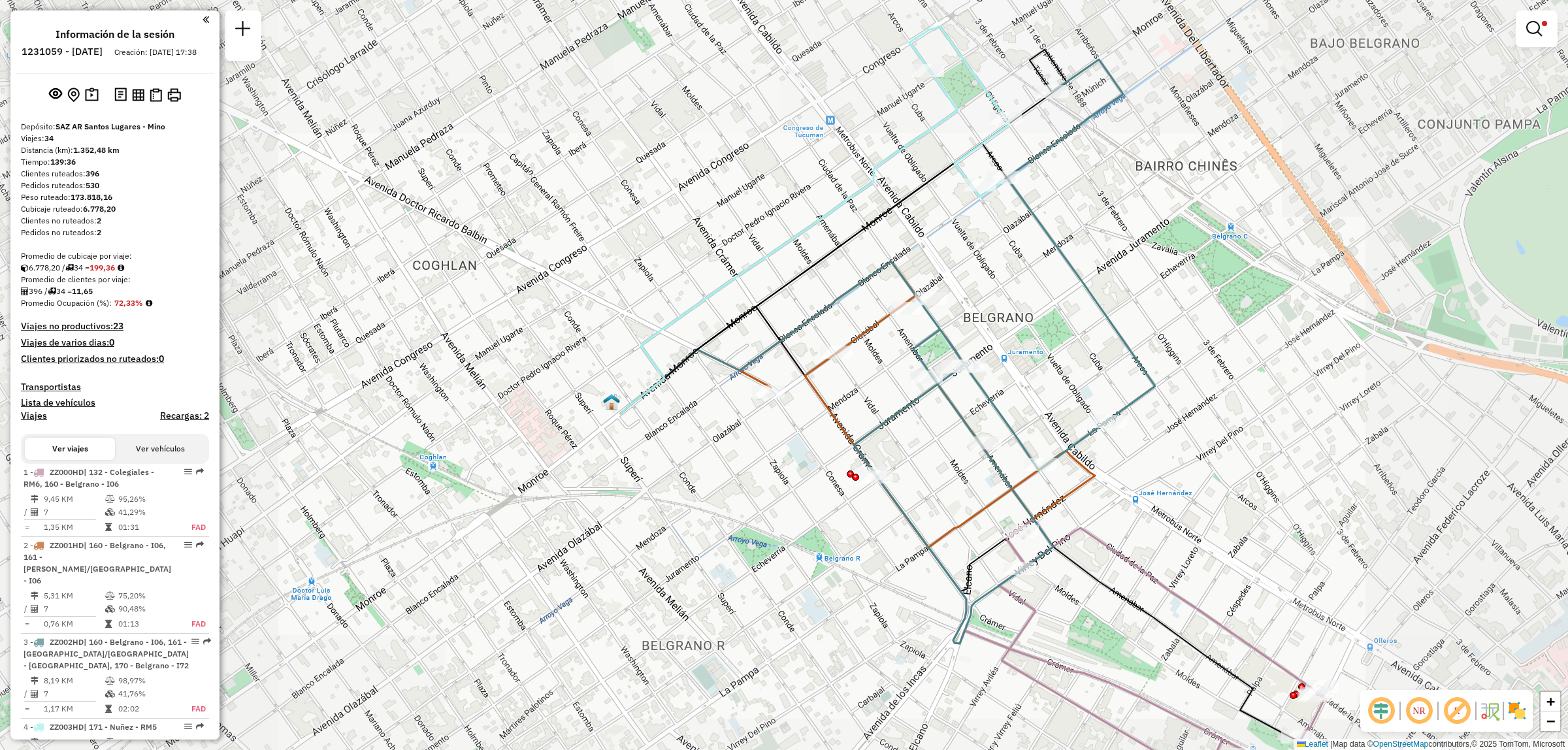
drag, startPoint x: 1065, startPoint y: 578, endPoint x: 1023, endPoint y: 534, distance: 60.8
click at [1023, 534] on div "Limpiar filtros Ventana de servicio Día de servicio Capacidad Transportistas Ve…" at bounding box center [784, 375] width 1568 height 750
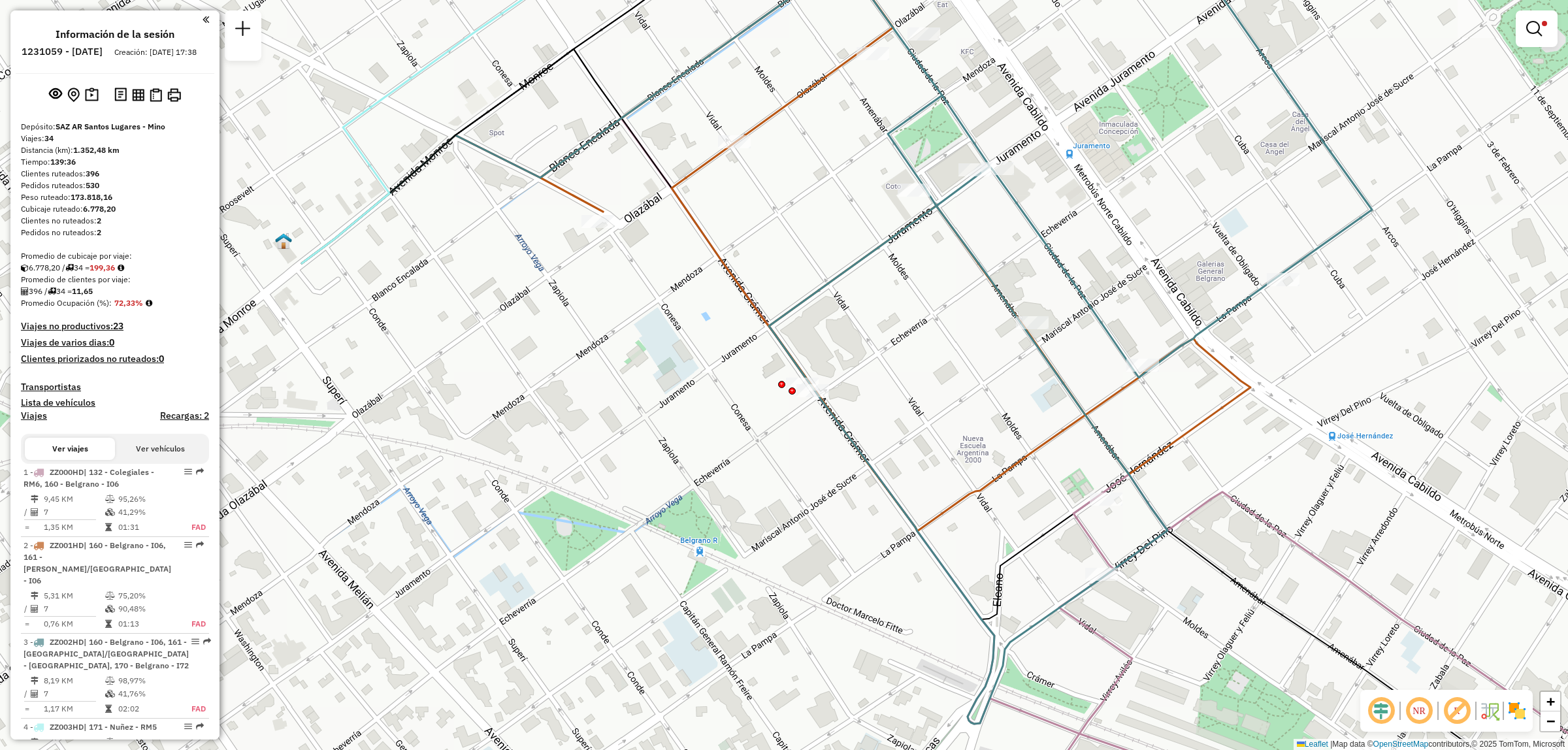
click at [950, 489] on div "Limpiar filtros Ventana de servicio Día de servicio Capacidad Transportistas Ve…" at bounding box center [784, 375] width 1568 height 750
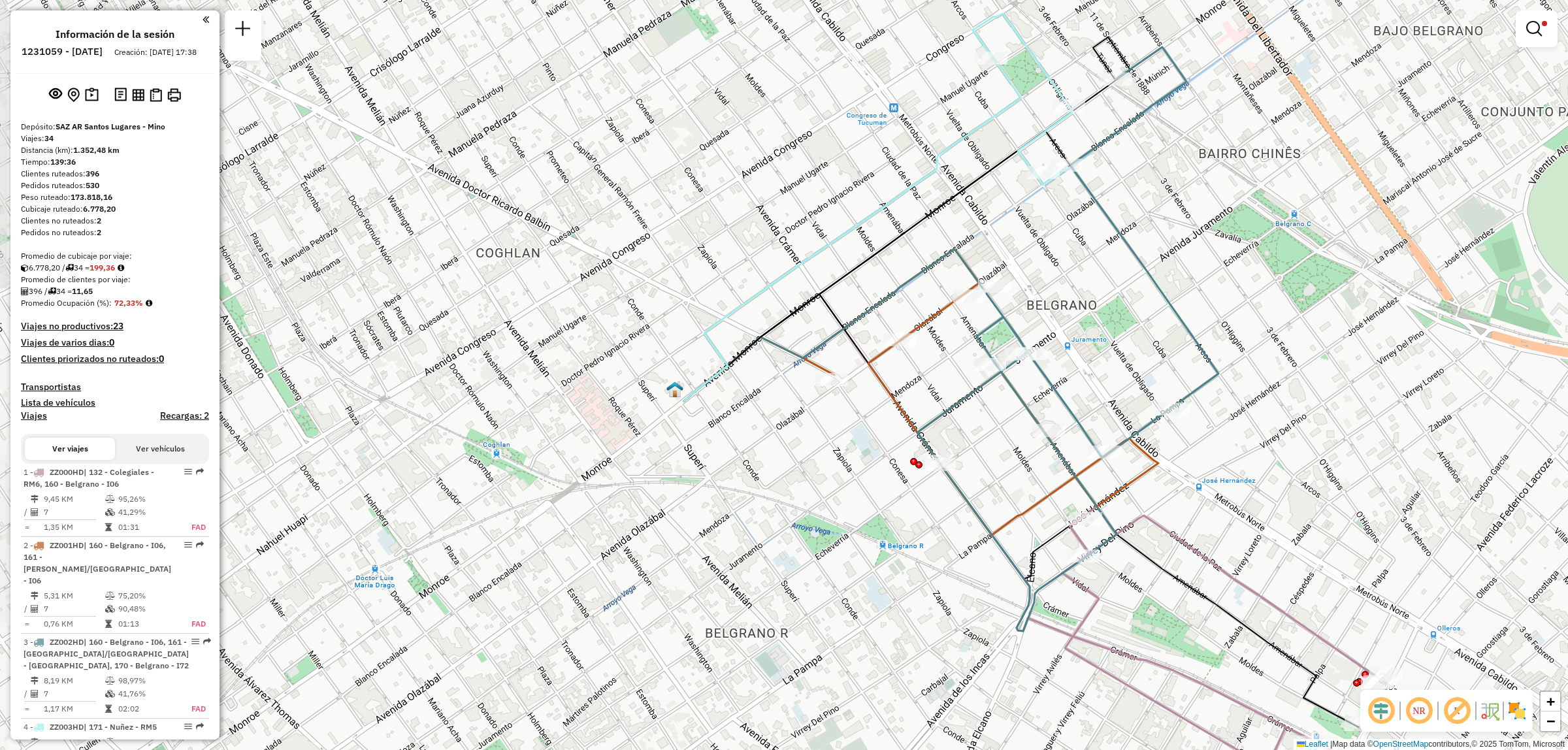
drag, startPoint x: 1176, startPoint y: 445, endPoint x: 1101, endPoint y: 500, distance: 93.0
click at [1101, 500] on icon at bounding box center [980, 392] width 355 height 286
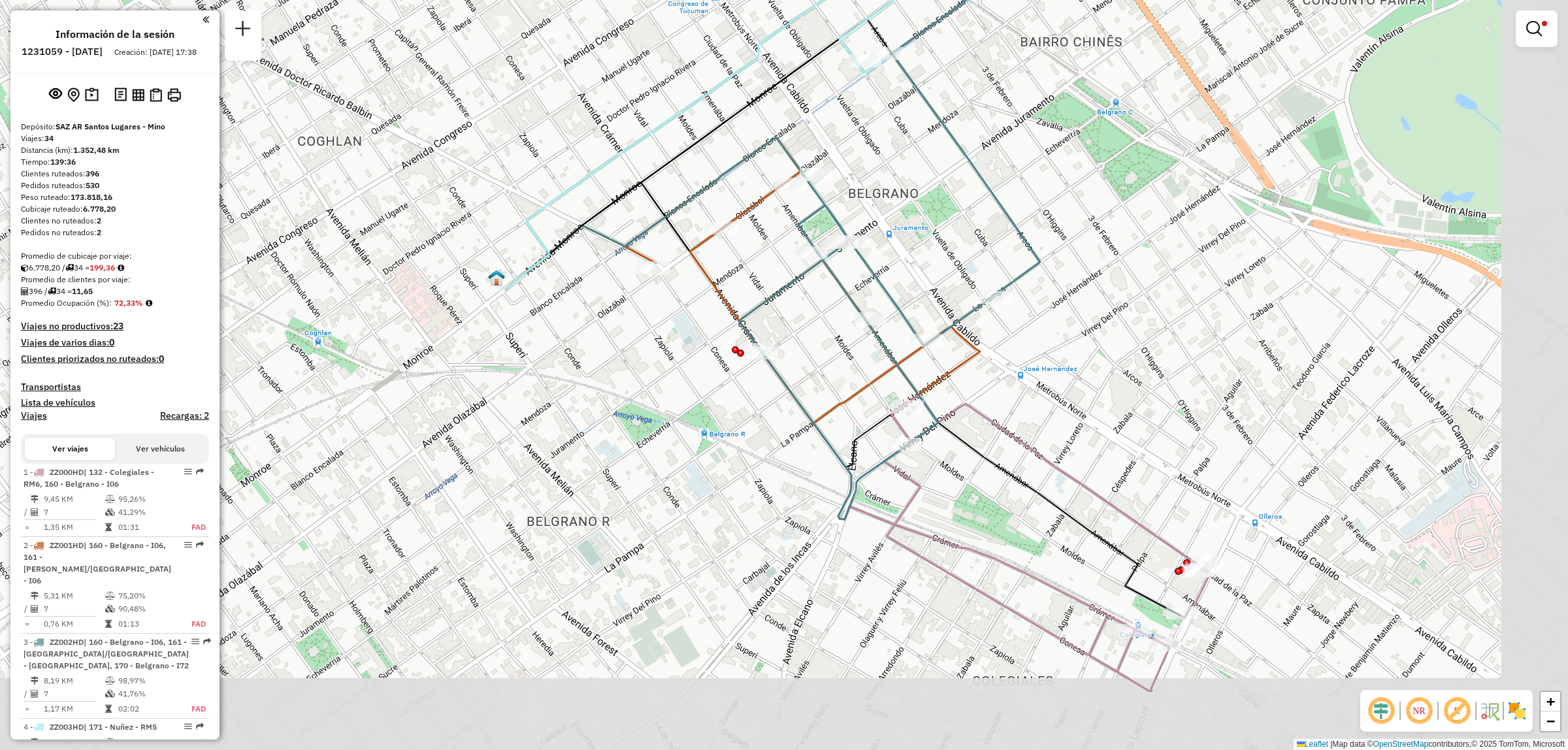
drag, startPoint x: 1224, startPoint y: 598, endPoint x: 991, endPoint y: 463, distance: 269.3
click at [991, 463] on icon at bounding box center [843, 399] width 676 height 434
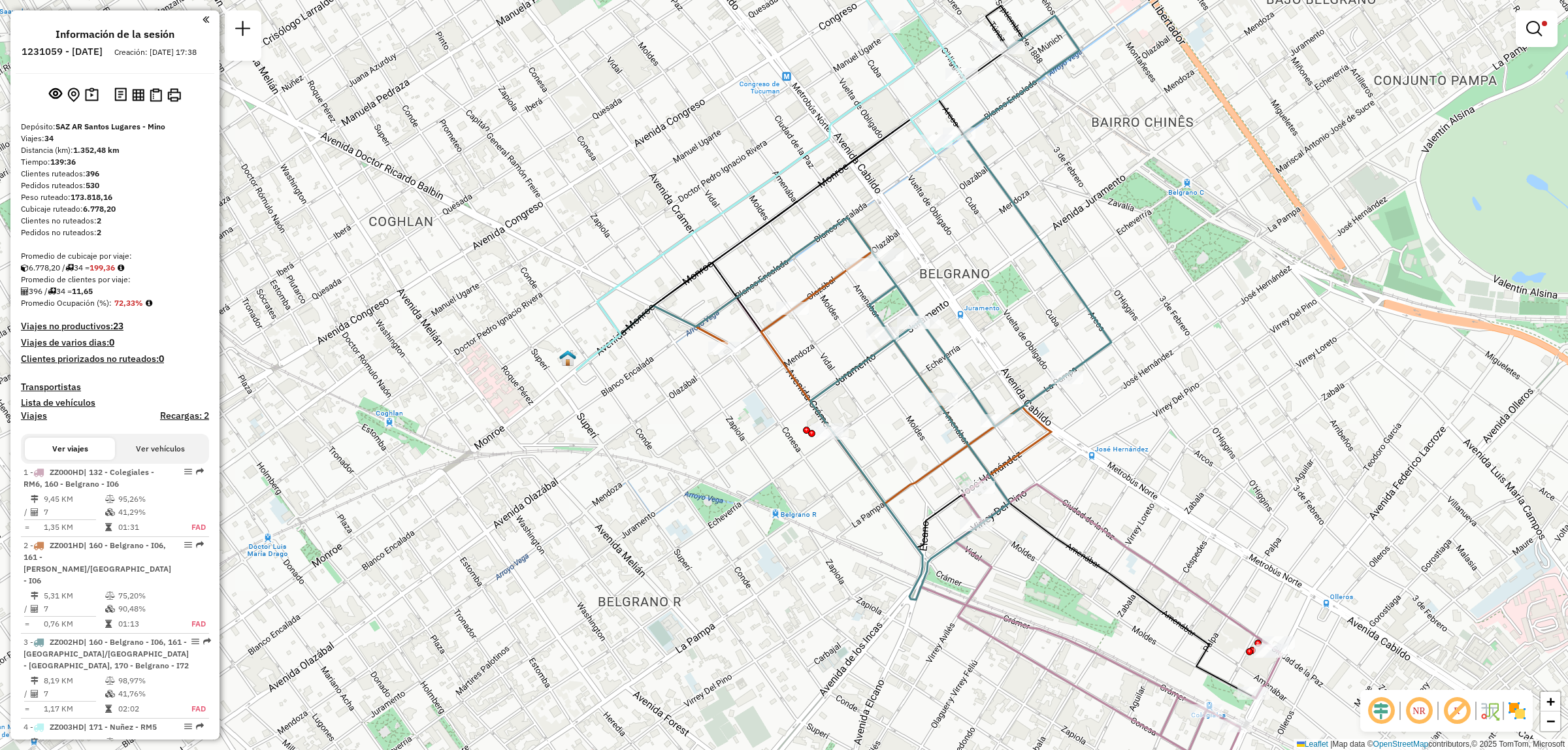
drag, startPoint x: 1074, startPoint y: 469, endPoint x: 1036, endPoint y: 533, distance: 74.4
click at [1036, 533] on div "Limpiar filtros Ventana de servicio Día de servicio Capacidad Transportistas Ve…" at bounding box center [784, 375] width 1568 height 750
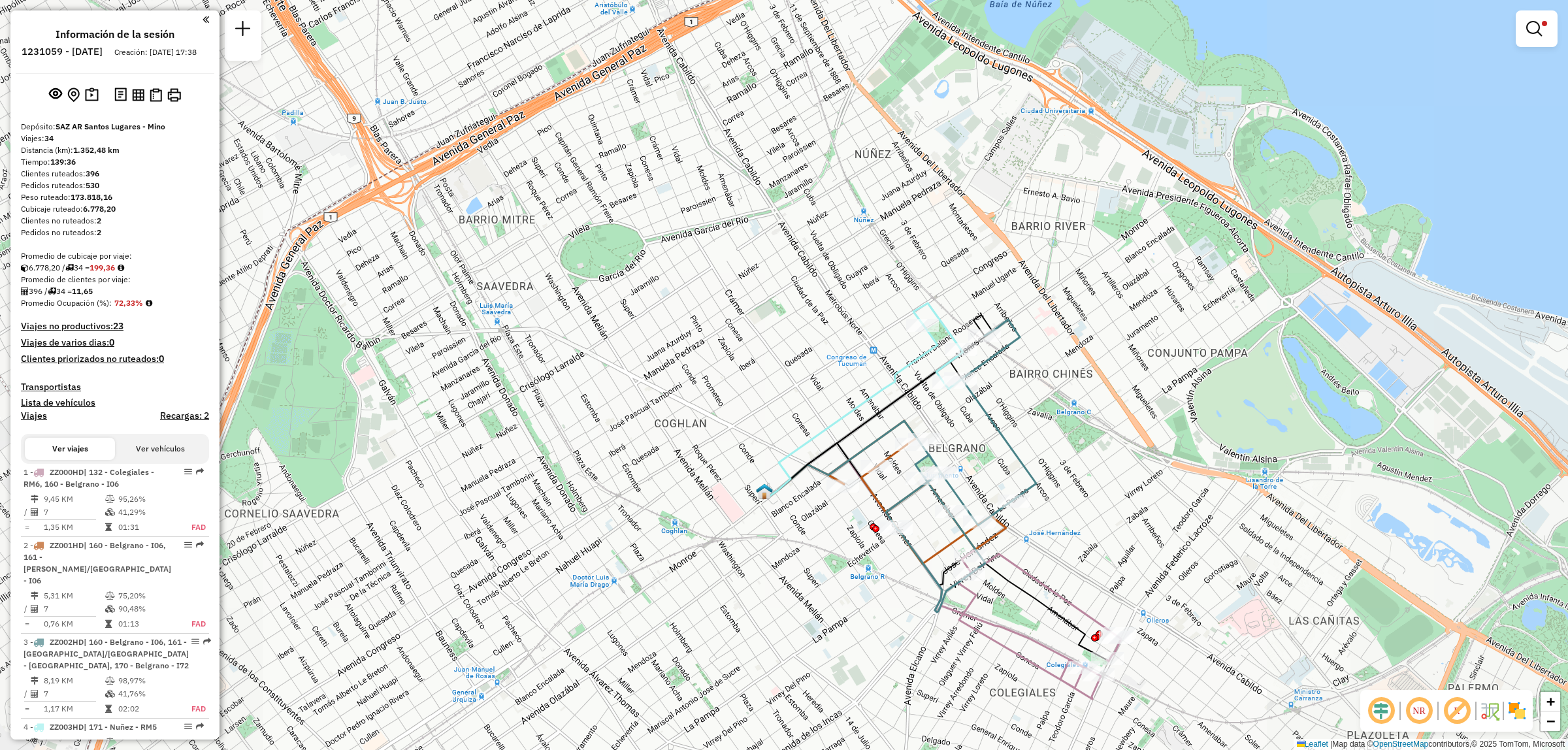
drag, startPoint x: 1036, startPoint y: 634, endPoint x: 948, endPoint y: 599, distance: 94.7
click at [948, 599] on icon at bounding box center [933, 567] width 330 height 214
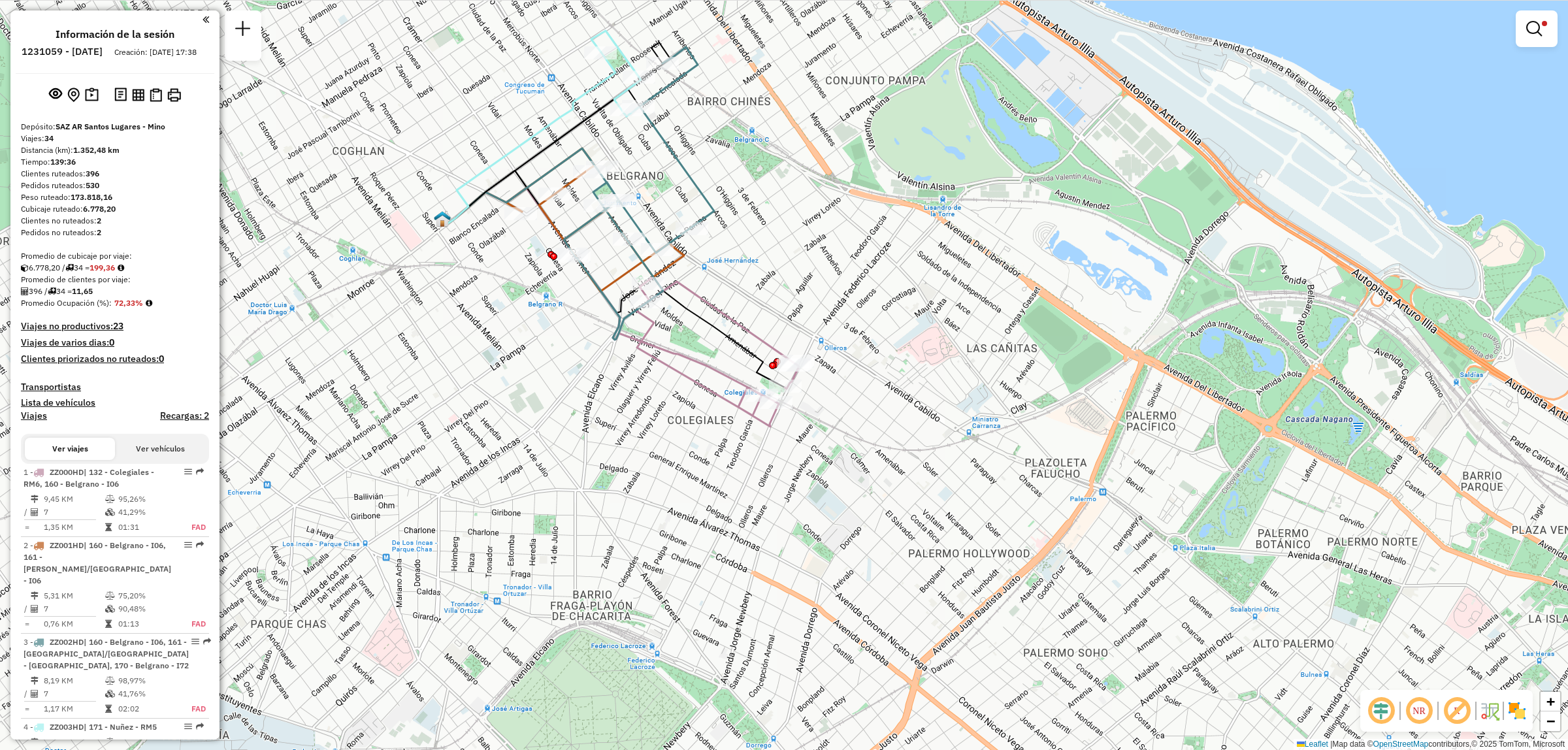
drag, startPoint x: 665, startPoint y: 288, endPoint x: 696, endPoint y: 350, distance: 69.3
click at [696, 350] on div "Limpiar filtros Ventana de servicio Día de servicio Capacidad Transportistas Ve…" at bounding box center [784, 375] width 1568 height 750
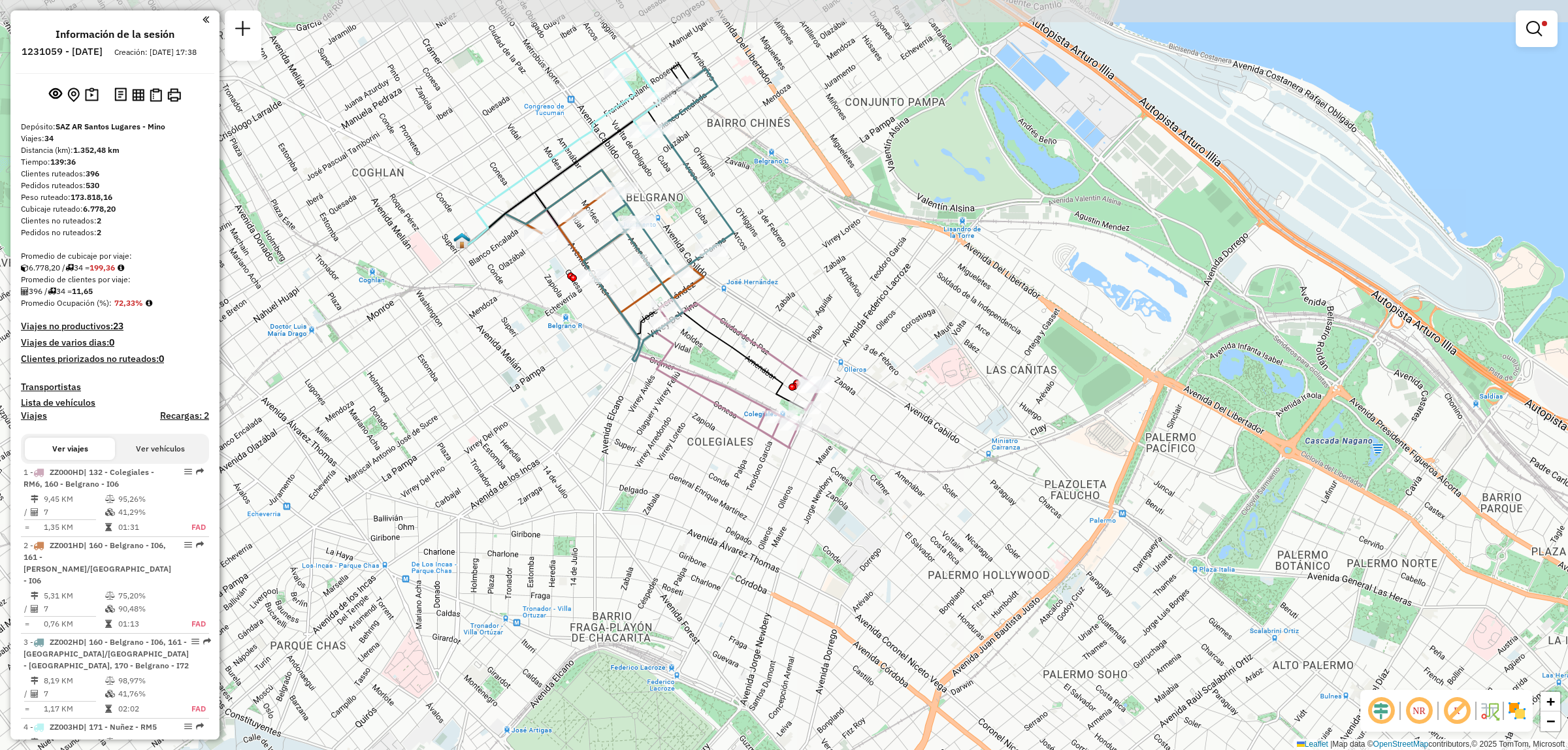
drag, startPoint x: 645, startPoint y: 240, endPoint x: 684, endPoint y: 338, distance: 105.5
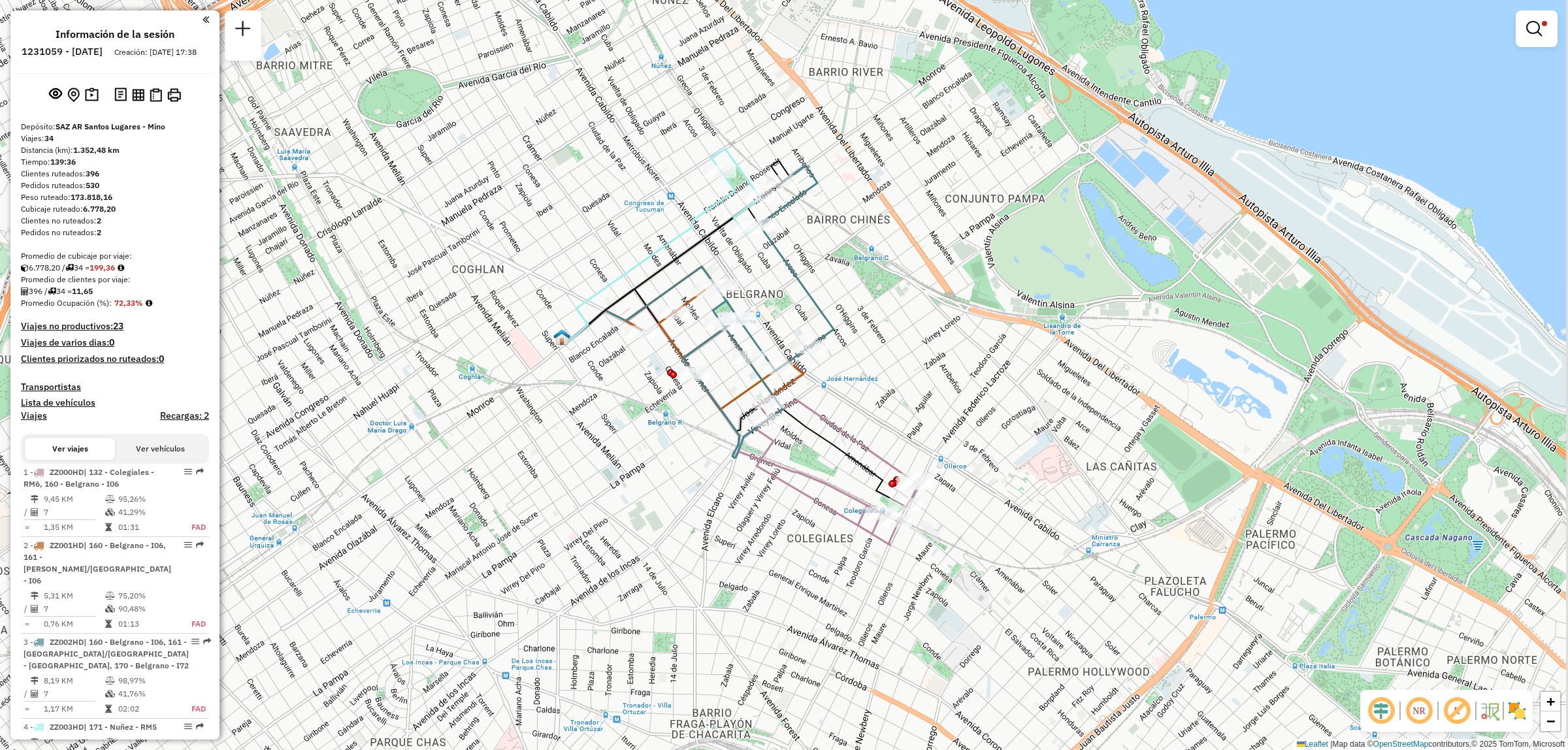
drag, startPoint x: 812, startPoint y: 165, endPoint x: 768, endPoint y: 283, distance: 125.9
click at [768, 283] on div "Limpiar filtros Ventana de servicio Día de servicio Capacidad Transportistas Ve…" at bounding box center [784, 375] width 1568 height 750
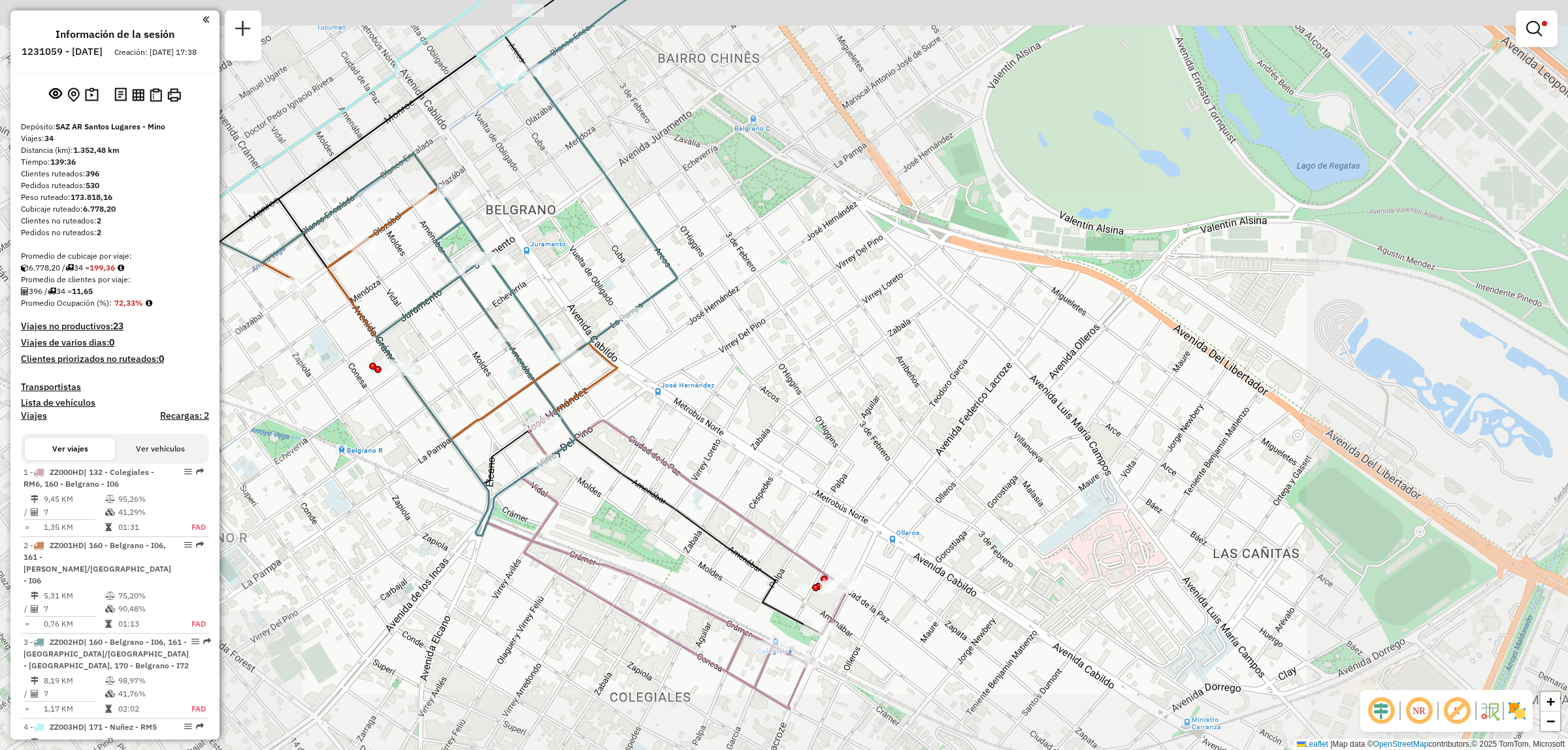
drag, startPoint x: 426, startPoint y: 361, endPoint x: 447, endPoint y: 374, distance: 24.7
click at [442, 378] on div "Limpiar filtros Ventana de servicio Día de servicio Capacidad Transportistas Ve…" at bounding box center [784, 375] width 1568 height 750
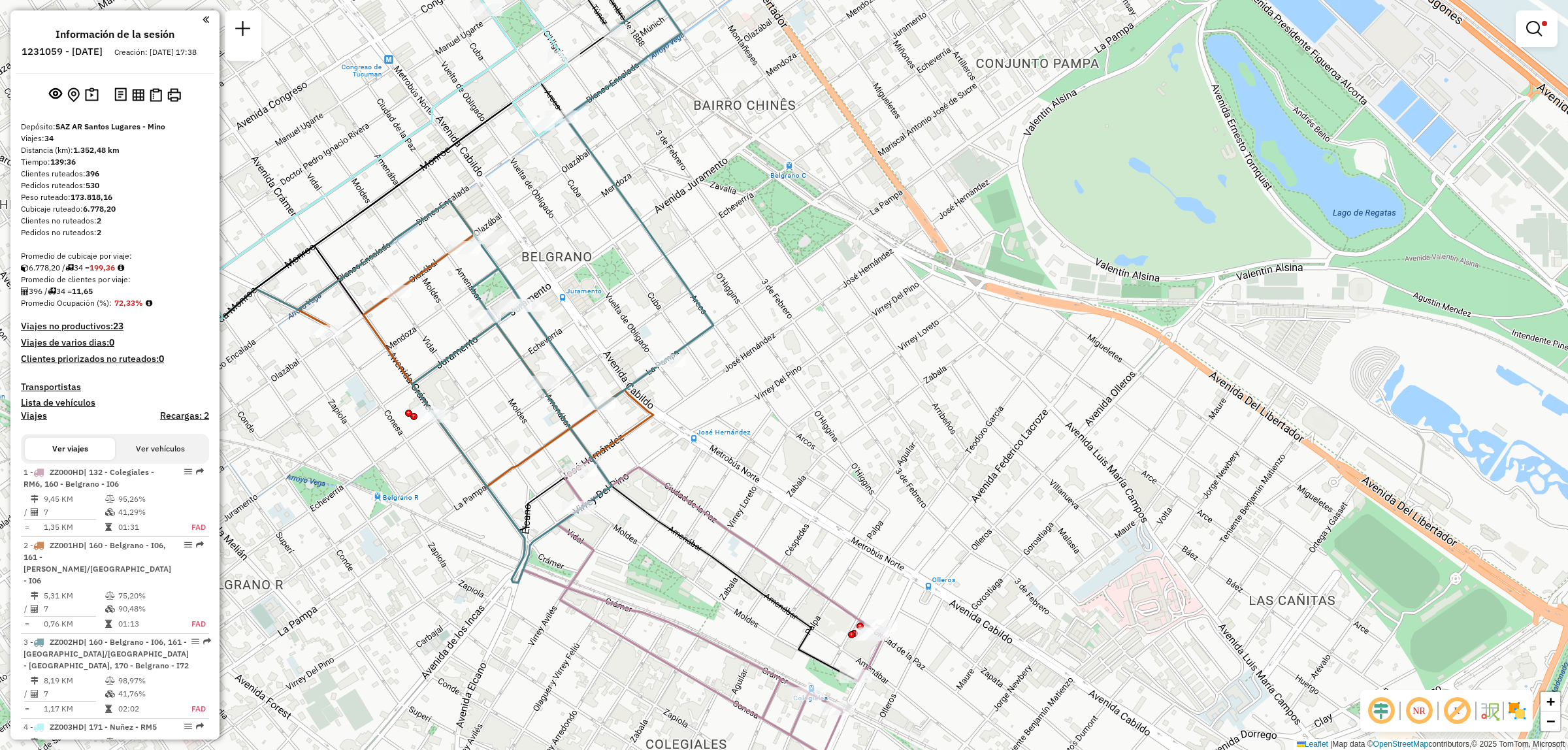
drag, startPoint x: 534, startPoint y: 268, endPoint x: 554, endPoint y: 309, distance: 45.6
click at [554, 309] on div "Ruta 3 - Placa ZZ002HD 0000314389 - Puente Jeremias Pedro Limpiar filtros Venta…" at bounding box center [784, 375] width 1568 height 750
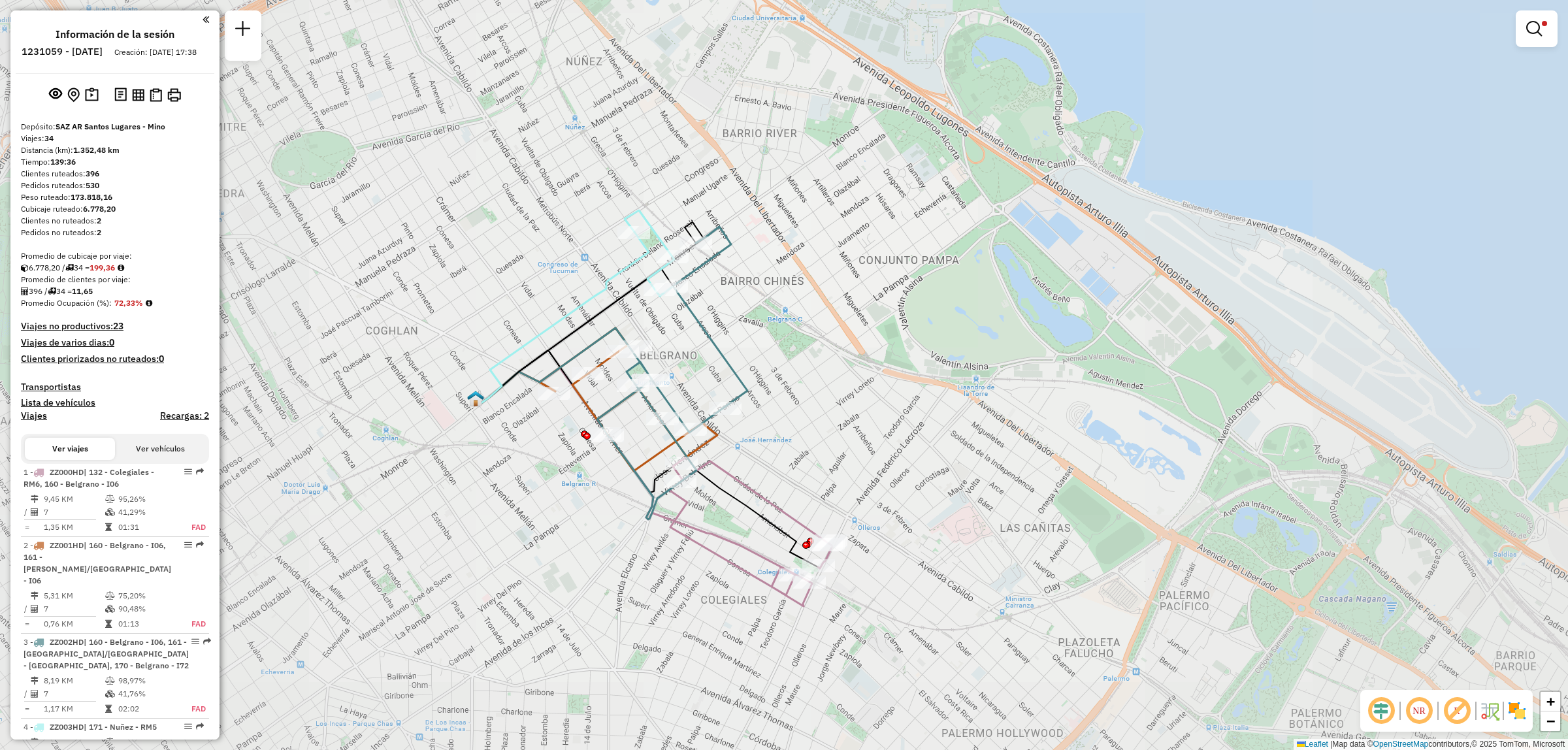
drag, startPoint x: 674, startPoint y: 449, endPoint x: 682, endPoint y: 397, distance: 52.6
click at [680, 401] on icon at bounding box center [672, 373] width 150 height 292
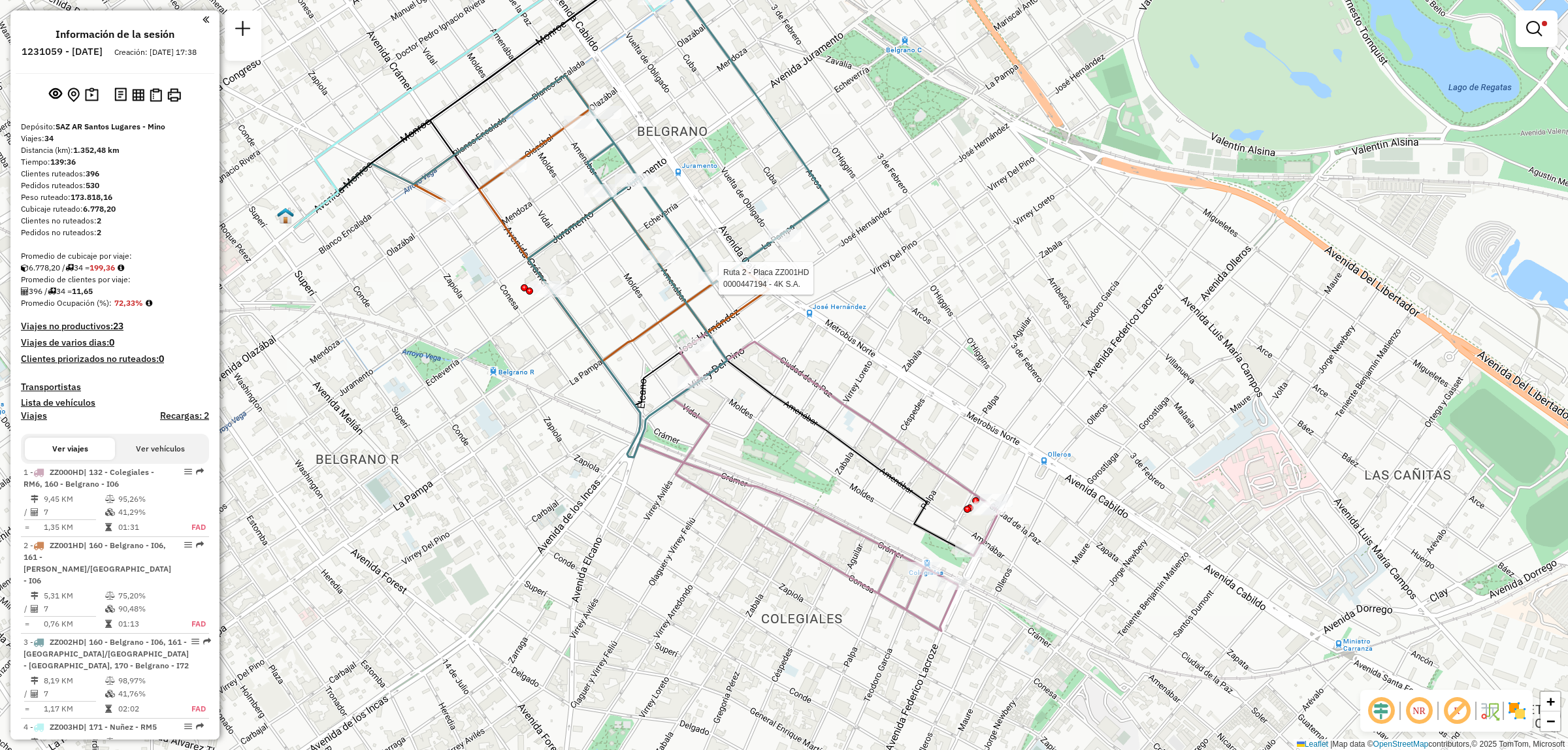
drag, startPoint x: 745, startPoint y: 292, endPoint x: 780, endPoint y: 376, distance: 91.0
click at [779, 376] on div "Ruta 2 - Placa ZZ001HD 0000447194 - 4K S.A. Limpiar filtros Ventana de servicio…" at bounding box center [784, 375] width 1568 height 750
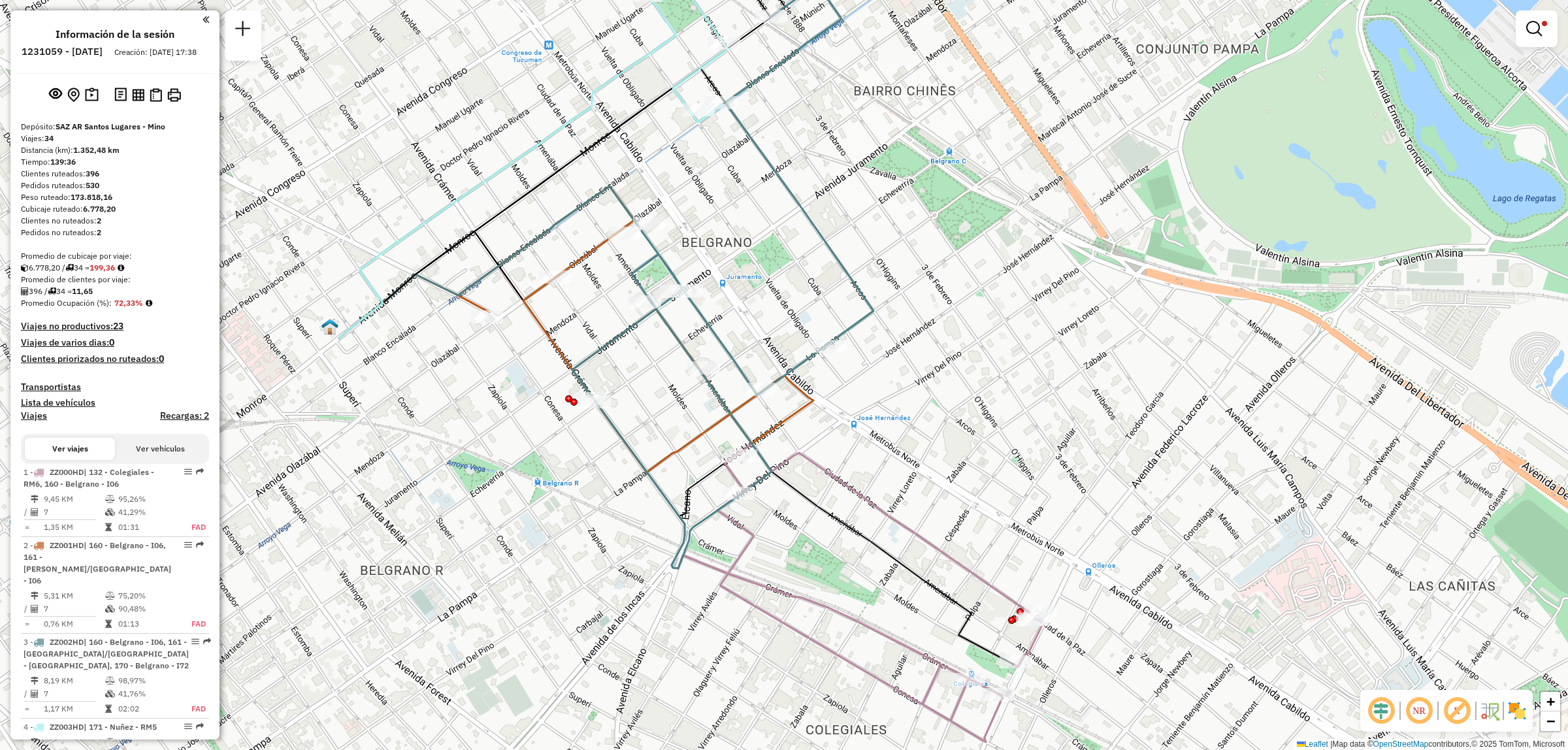
drag, startPoint x: 739, startPoint y: 327, endPoint x: 760, endPoint y: 315, distance: 24.2
click at [760, 366] on div "Limpiar filtros Ventana de servicio Día de servicio Capacidad Transportistas Ve…" at bounding box center [784, 375] width 1568 height 750
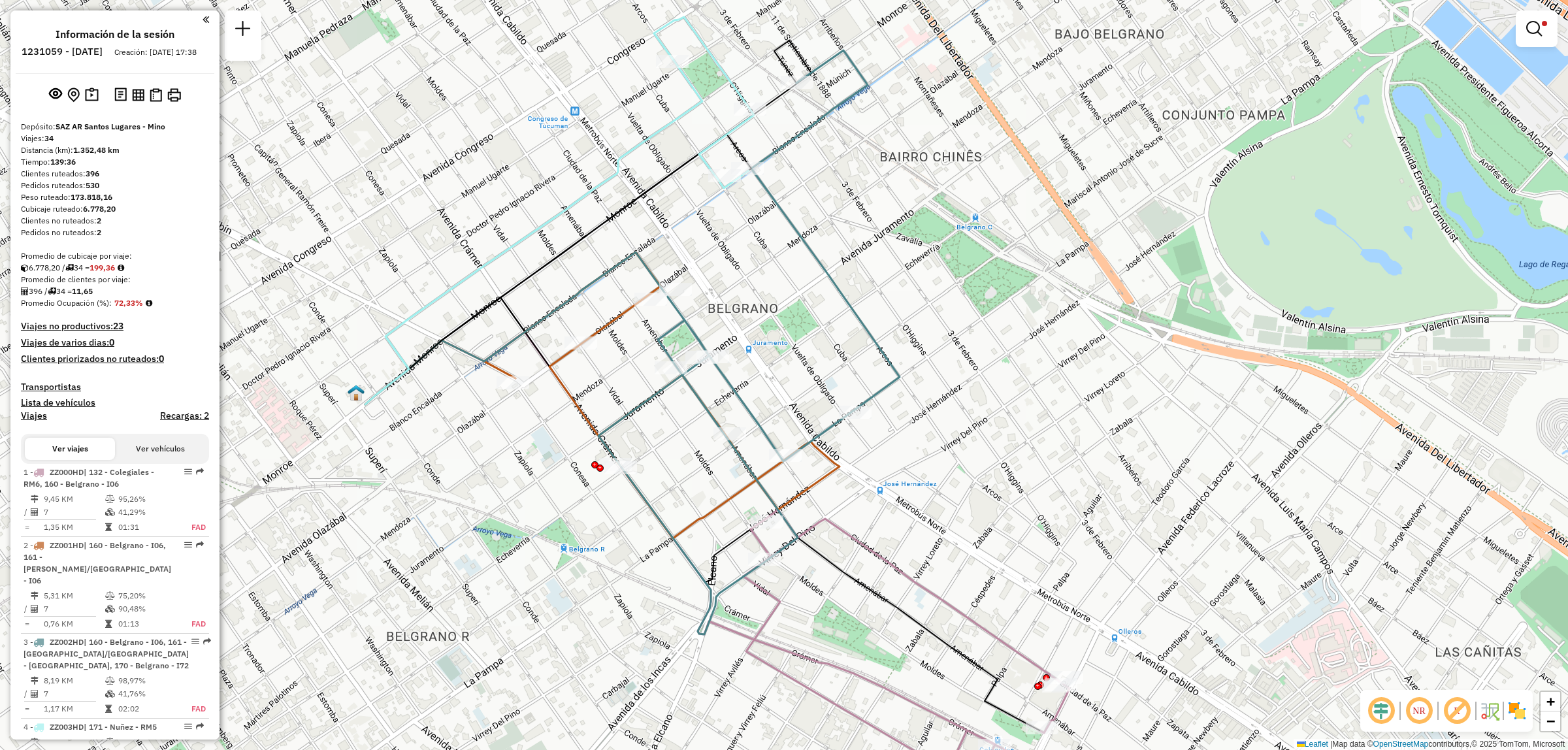
drag, startPoint x: 621, startPoint y: 255, endPoint x: 632, endPoint y: 309, distance: 55.1
click at [631, 308] on div "Limpiar filtros Ventana de servicio Día de servicio Capacidad Transportistas Ve…" at bounding box center [784, 375] width 1568 height 750
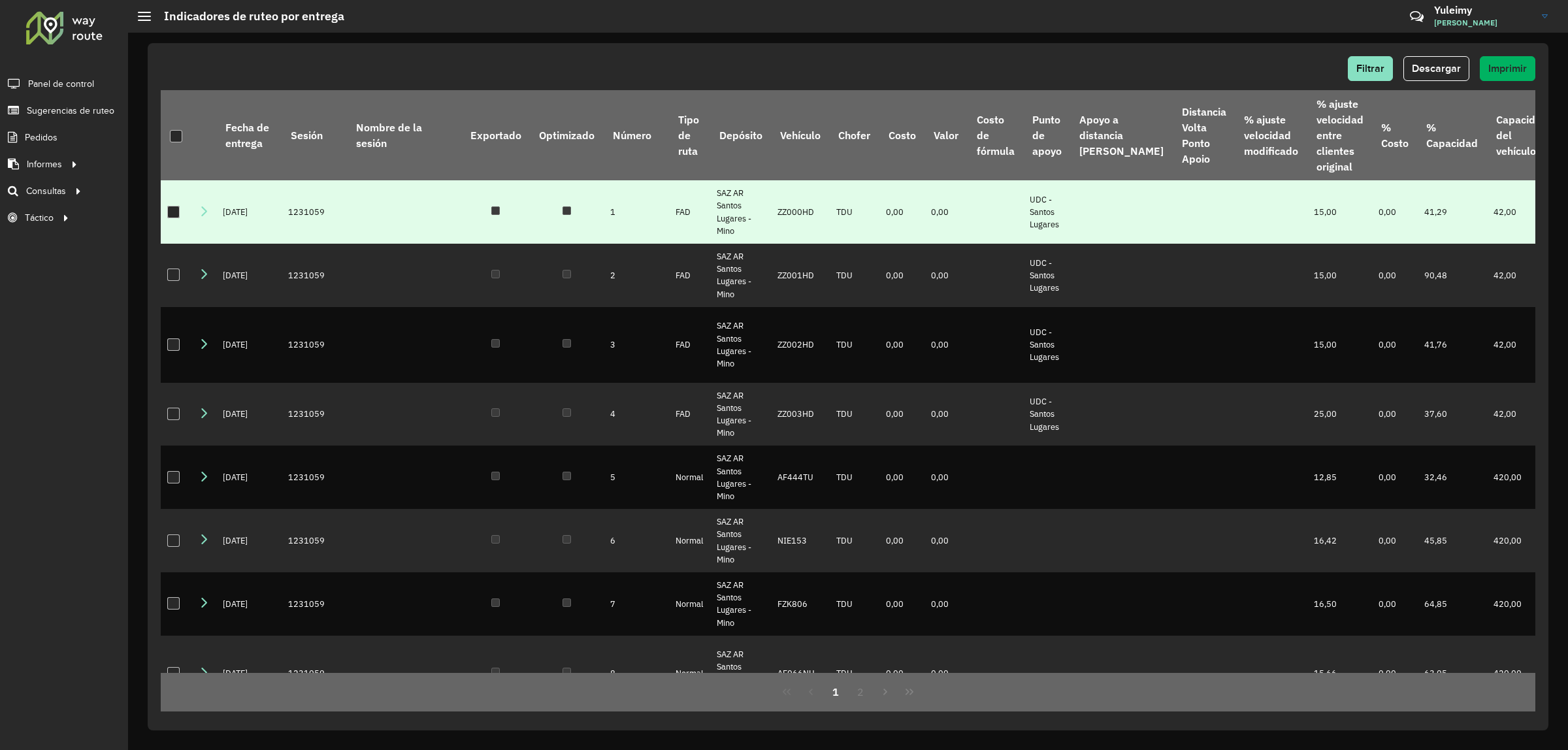
click at [173, 214] on div at bounding box center [173, 212] width 13 height 13
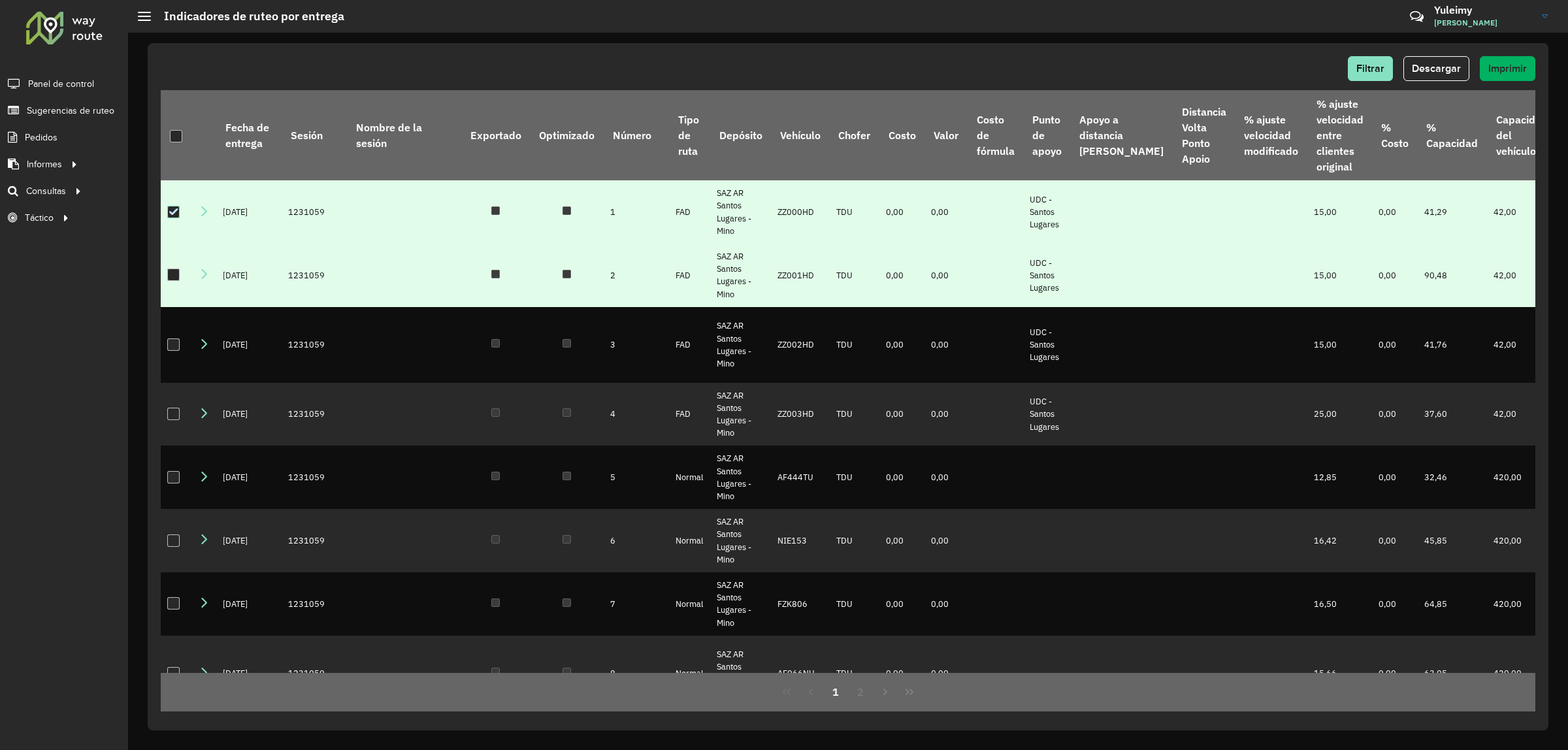
click at [174, 273] on div at bounding box center [173, 274] width 13 height 13
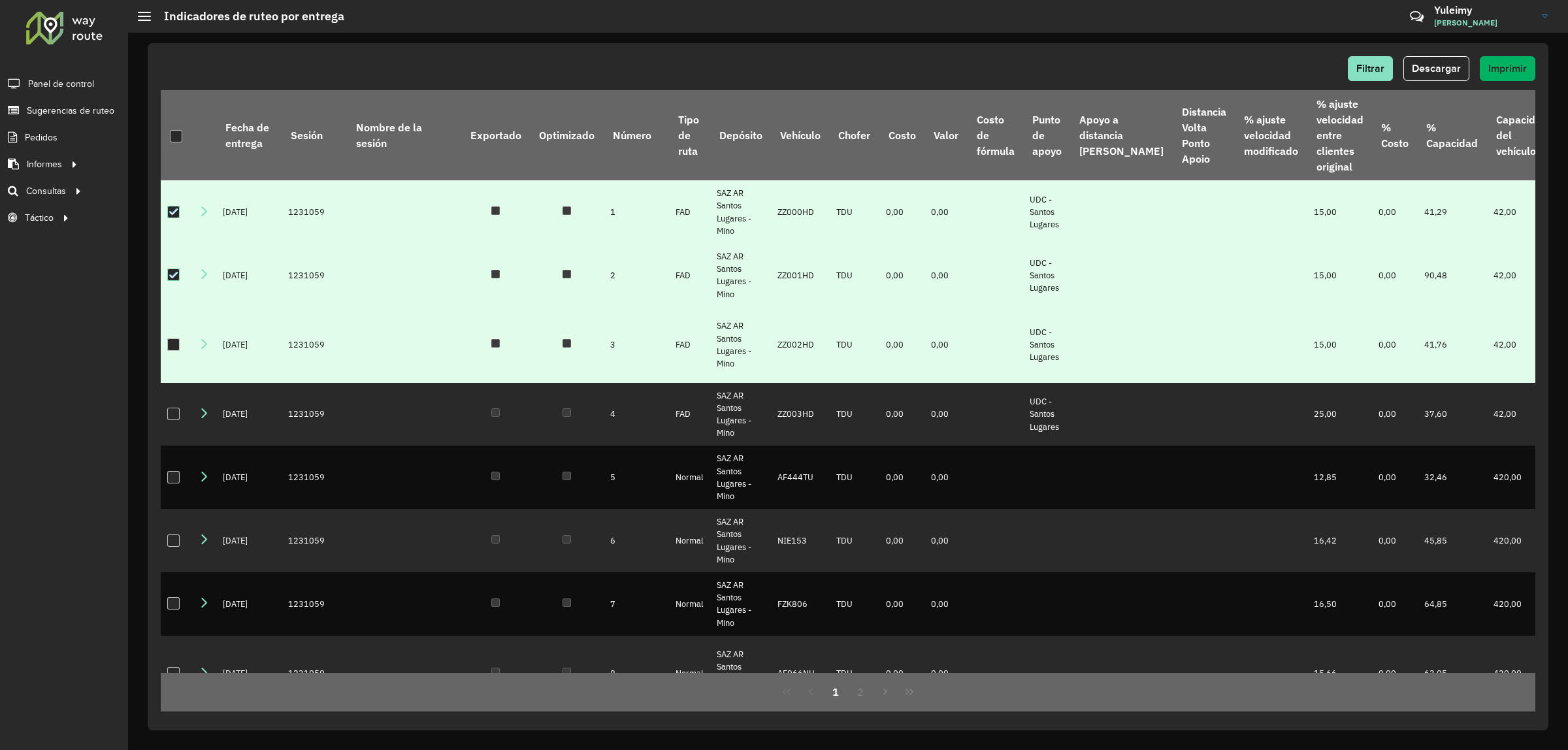
click at [174, 346] on div at bounding box center [173, 345] width 13 height 13
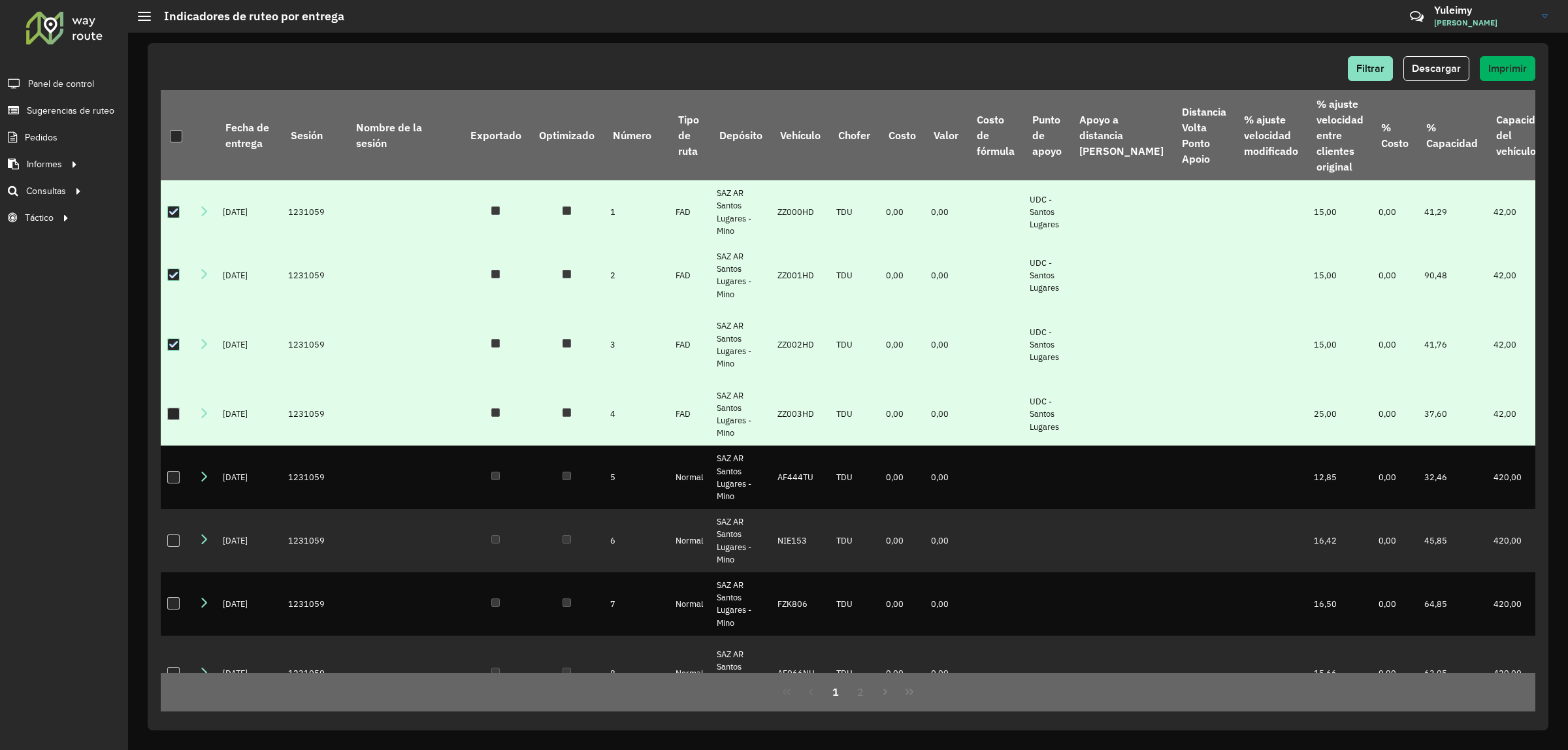
click at [170, 433] on td at bounding box center [176, 413] width 31 height 63
click at [170, 420] on div at bounding box center [173, 413] width 13 height 13
click at [1438, 71] on span "Descargar" at bounding box center [1435, 68] width 49 height 11
